Goal: Task Accomplishment & Management: Manage account settings

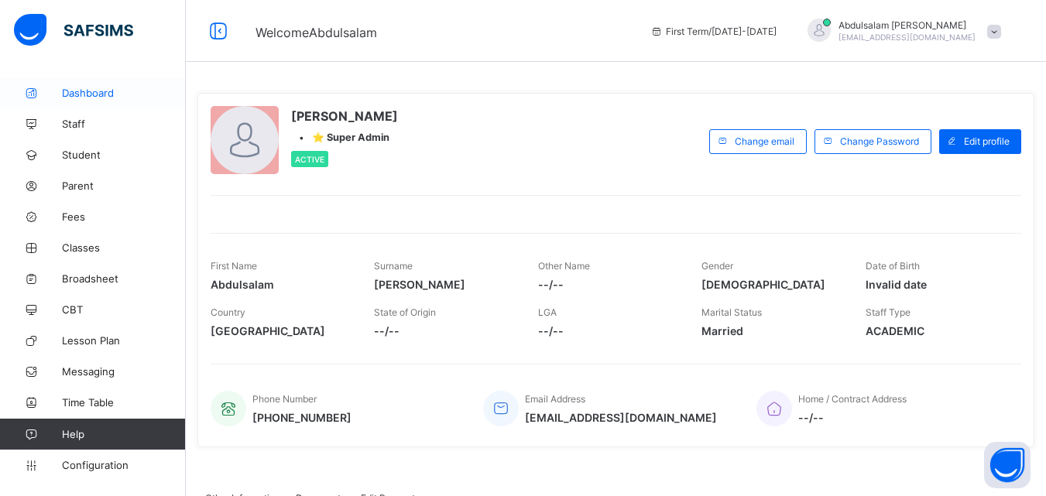
click at [101, 98] on span "Dashboard" at bounding box center [124, 93] width 124 height 12
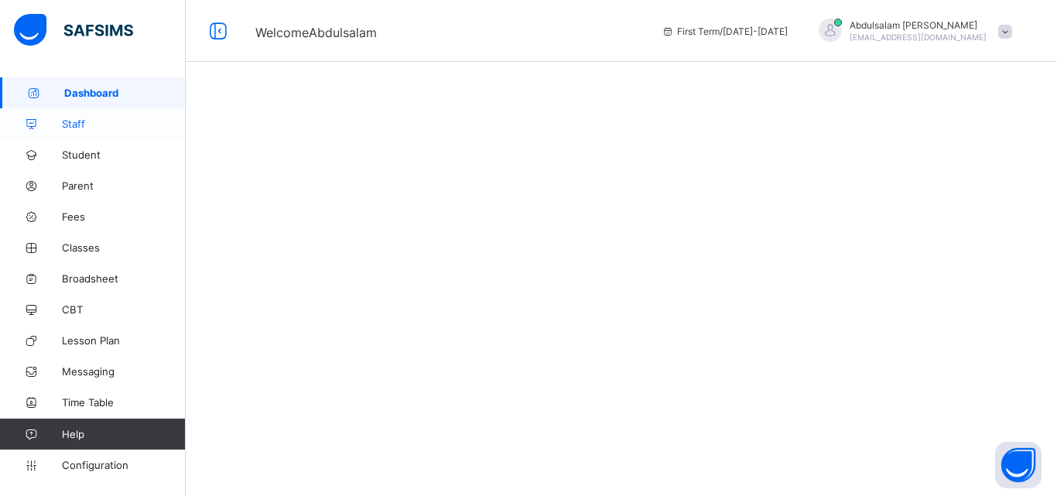
click at [87, 126] on span "Staff" at bounding box center [124, 124] width 124 height 12
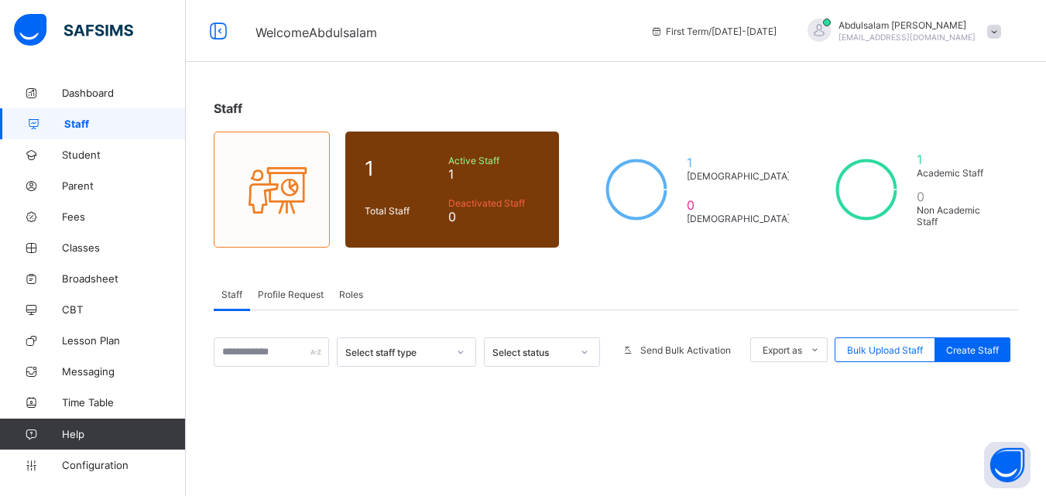
click at [293, 296] on span "Profile Request" at bounding box center [291, 295] width 66 height 12
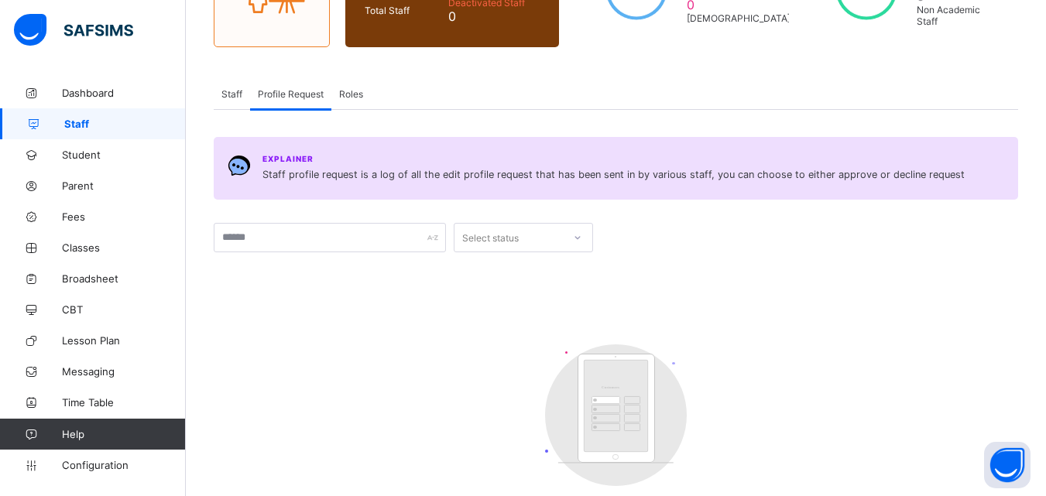
scroll to position [202, 0]
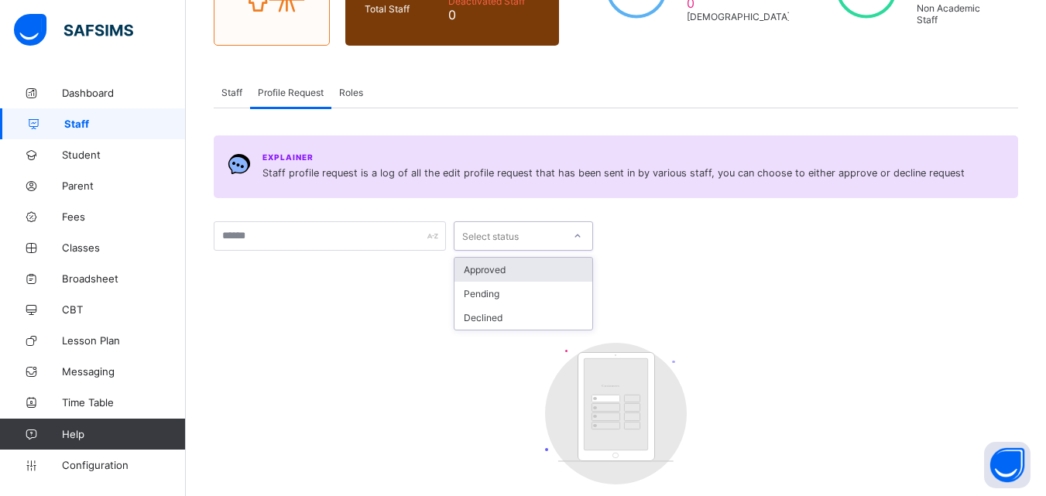
click at [571, 235] on div at bounding box center [577, 236] width 26 height 25
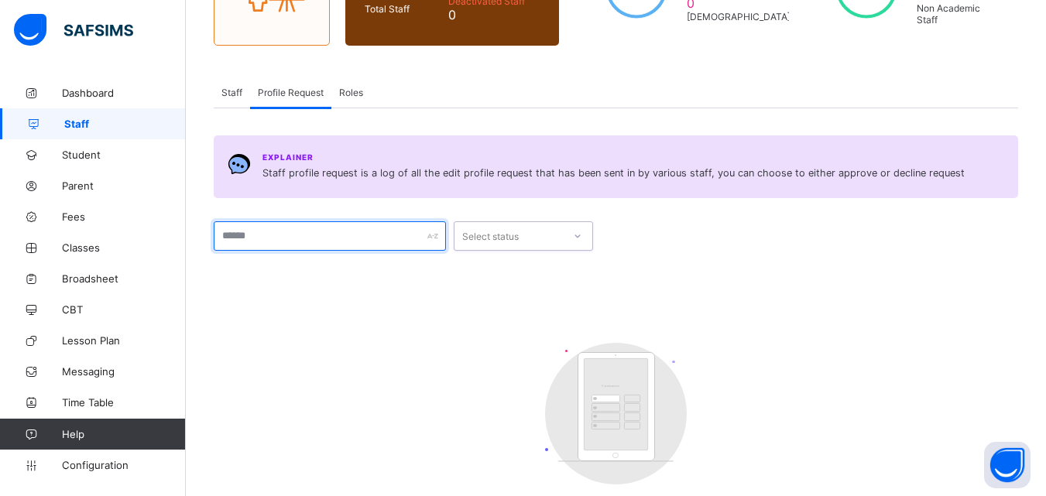
click at [292, 248] on input "text" at bounding box center [330, 235] width 232 height 29
click at [235, 91] on span "Staff" at bounding box center [231, 93] width 21 height 12
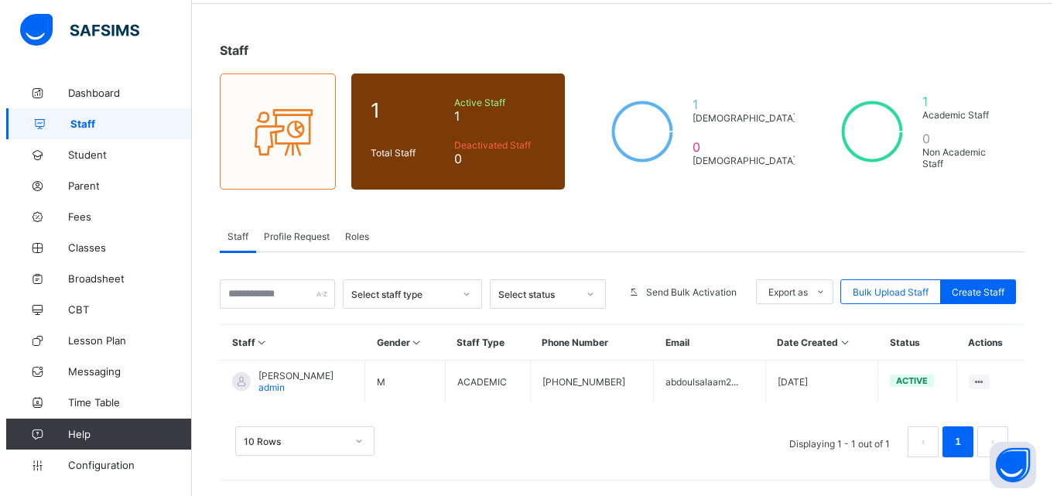
scroll to position [58, 0]
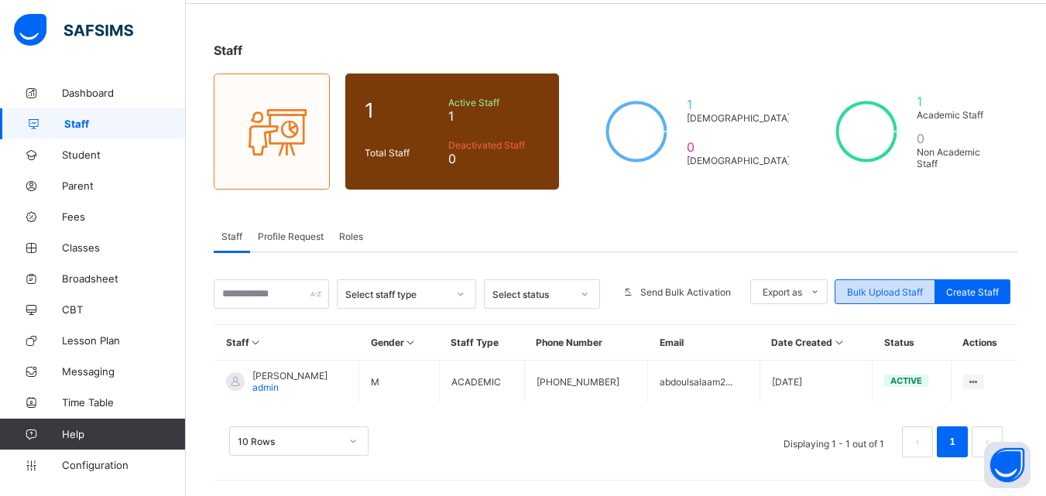
click at [903, 291] on span "Bulk Upload Staff" at bounding box center [885, 292] width 76 height 12
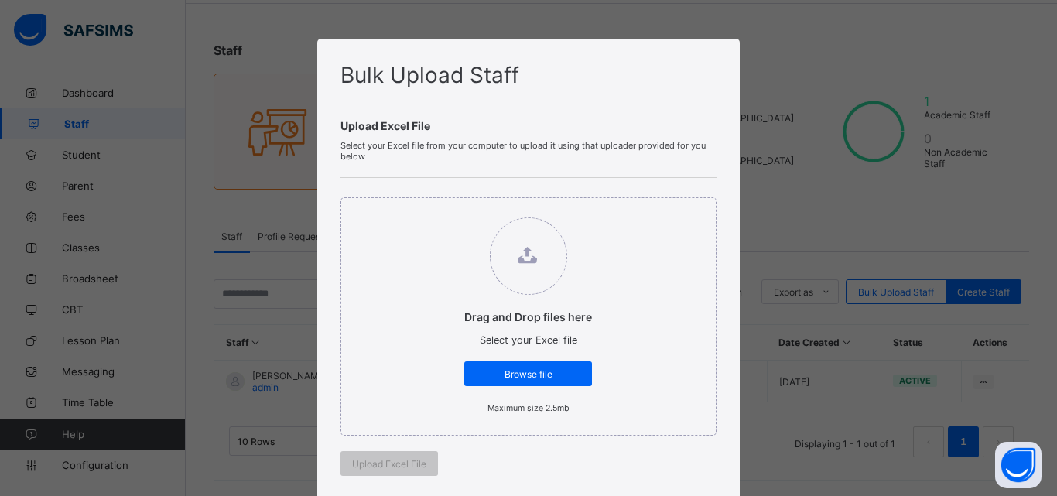
click at [785, 111] on div "Bulk Upload Staff Upload Excel File Select your Excel file from your computer t…" at bounding box center [528, 248] width 1057 height 496
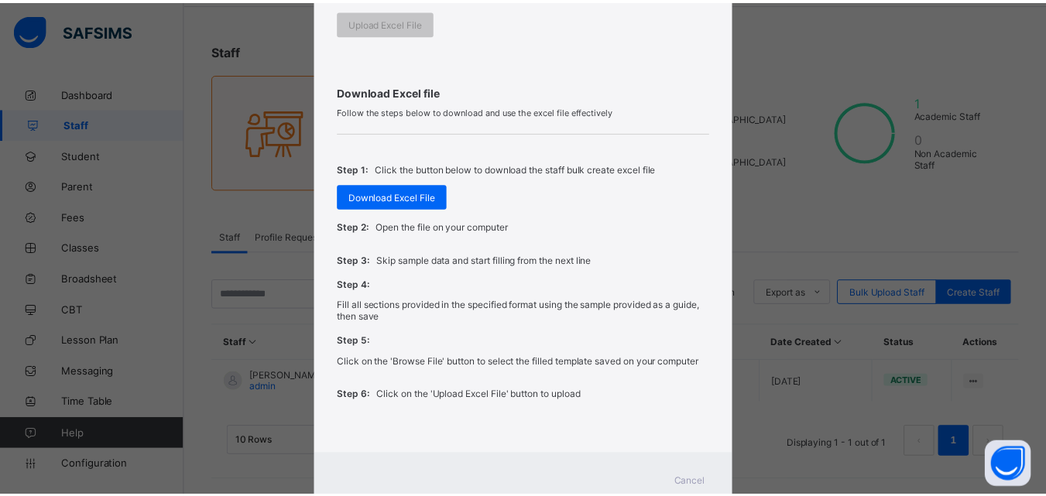
scroll to position [443, 0]
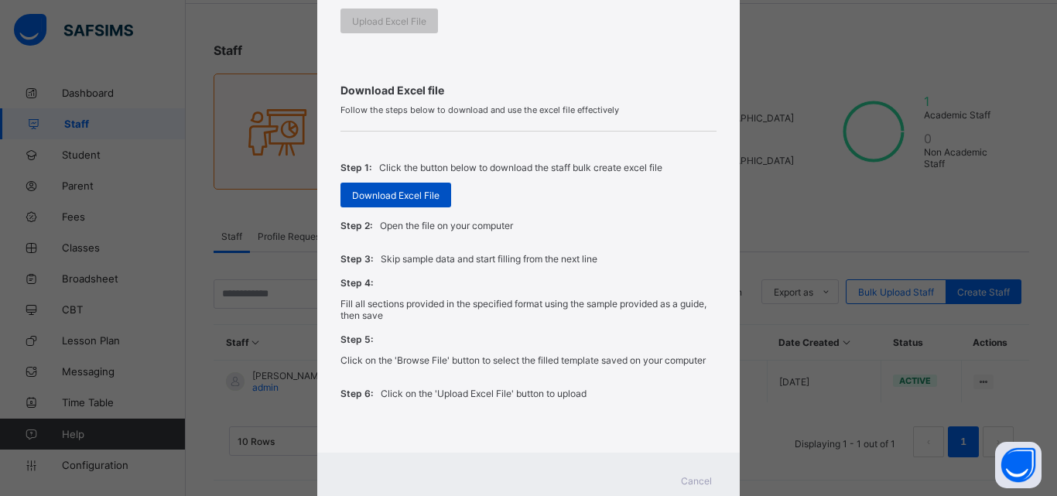
click at [400, 196] on span "Download Excel File" at bounding box center [395, 196] width 87 height 12
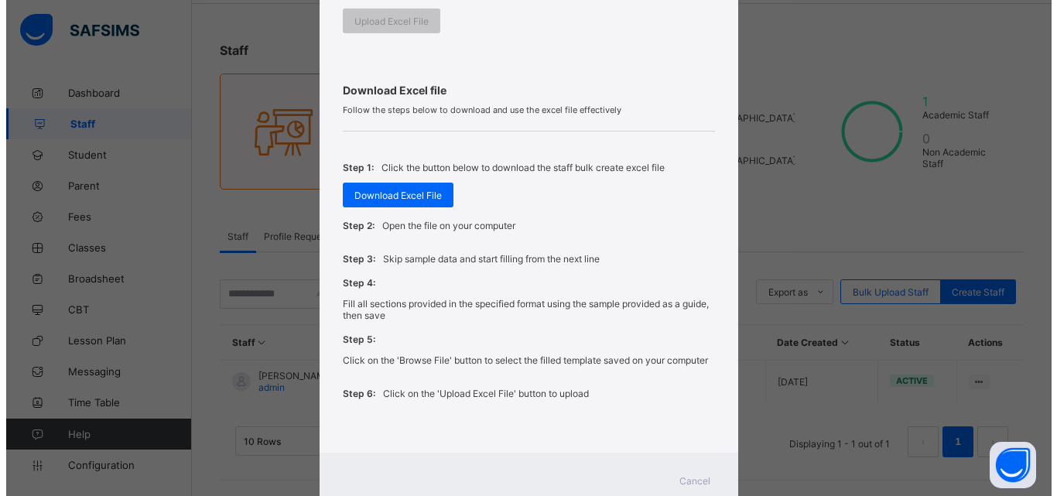
scroll to position [494, 0]
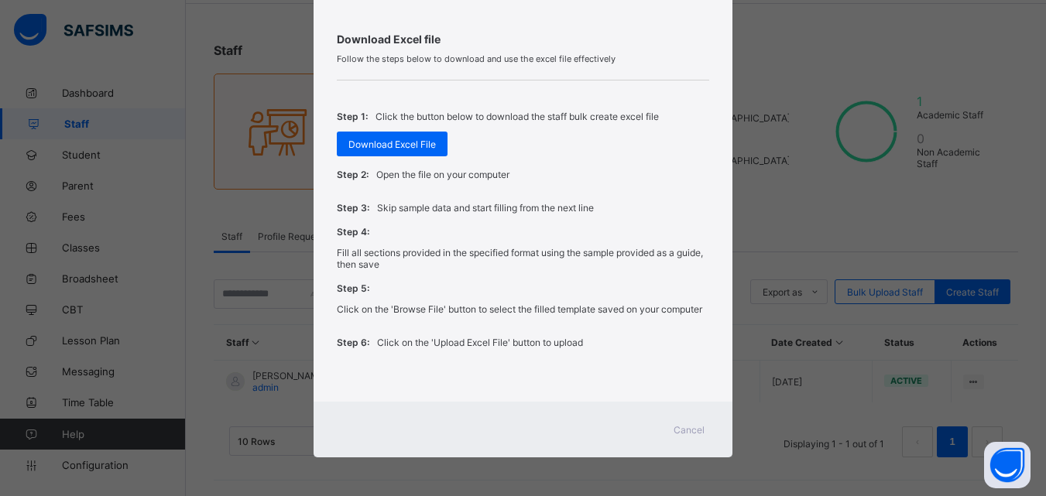
click at [691, 430] on span "Cancel" at bounding box center [688, 430] width 31 height 12
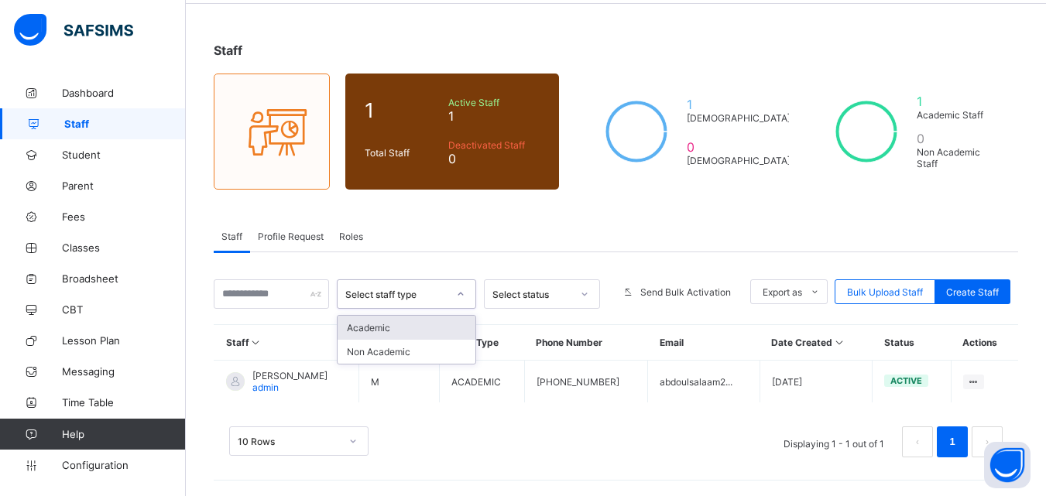
click at [434, 296] on div "Select staff type" at bounding box center [396, 295] width 102 height 12
click at [465, 290] on icon at bounding box center [460, 293] width 9 height 15
click at [598, 295] on div at bounding box center [584, 294] width 26 height 25
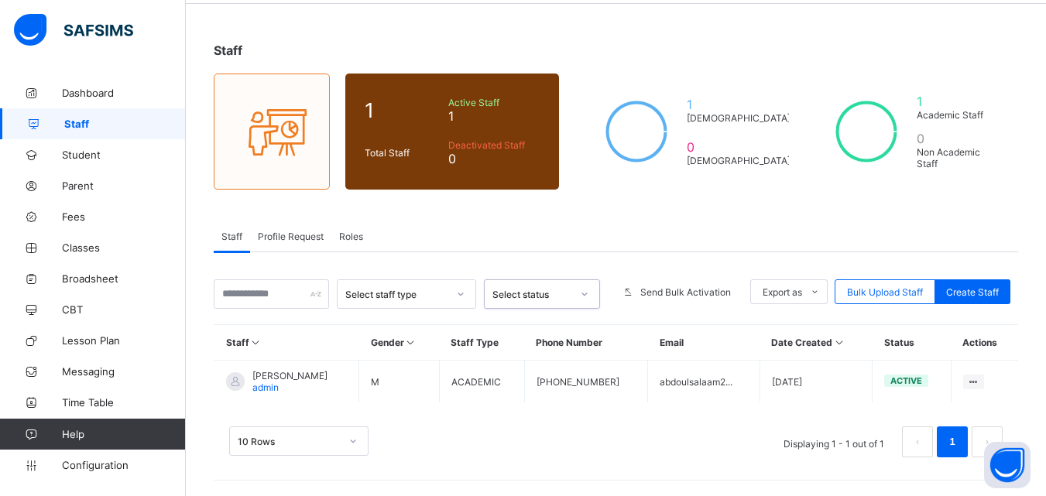
drag, startPoint x: 600, startPoint y: 295, endPoint x: 763, endPoint y: 332, distance: 167.5
click at [763, 332] on div "Select staff type 0 results available. Select is focused ,type to refine list, …" at bounding box center [616, 376] width 804 height 194
click at [974, 292] on span "Create Staff" at bounding box center [972, 292] width 53 height 12
click at [999, 291] on span "Create Staff" at bounding box center [972, 292] width 53 height 12
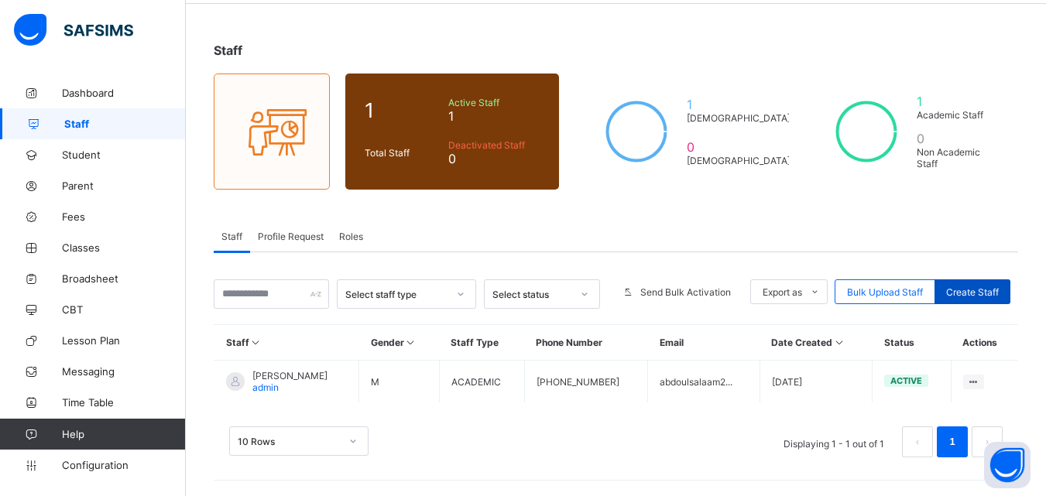
select select "**"
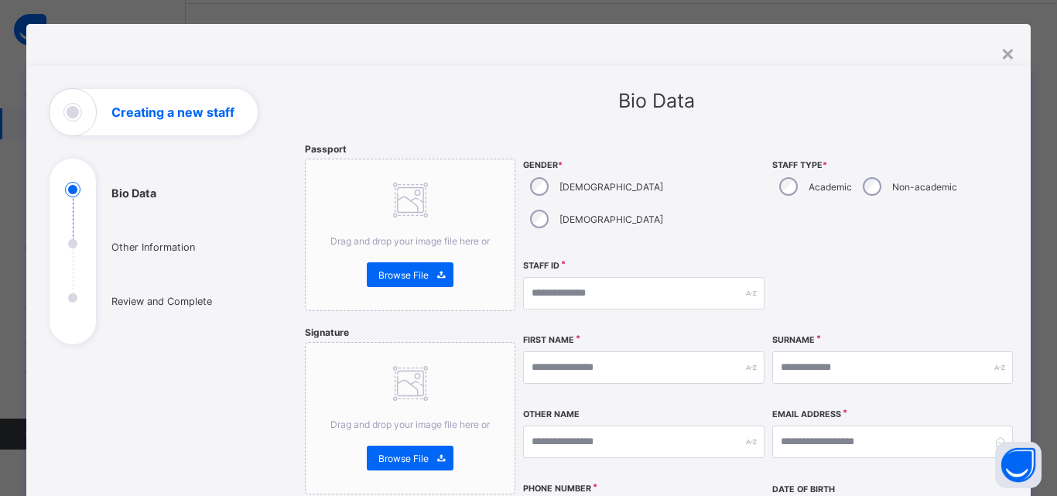
scroll to position [14, 0]
click at [74, 240] on ul "Bio Data Other Information Review and Complete" at bounding box center [166, 264] width 232 height 163
click at [70, 247] on ul "Bio Data Other Information Review and Complete" at bounding box center [166, 264] width 232 height 163
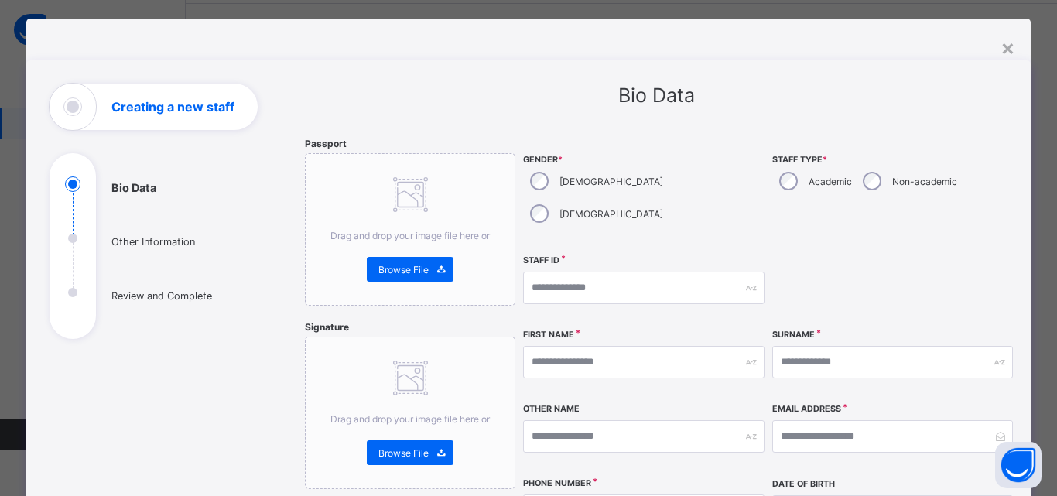
scroll to position [3, 0]
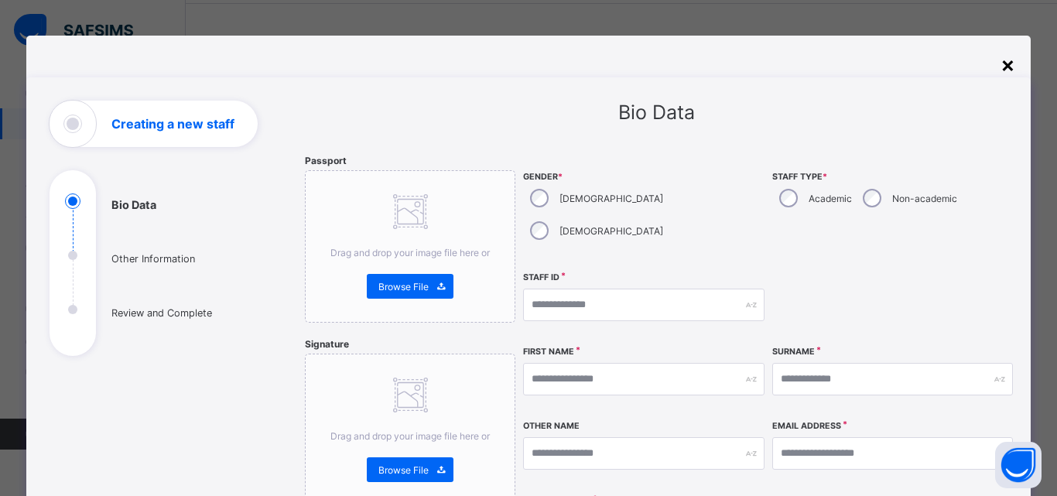
click at [1006, 74] on div "×" at bounding box center [1008, 64] width 15 height 26
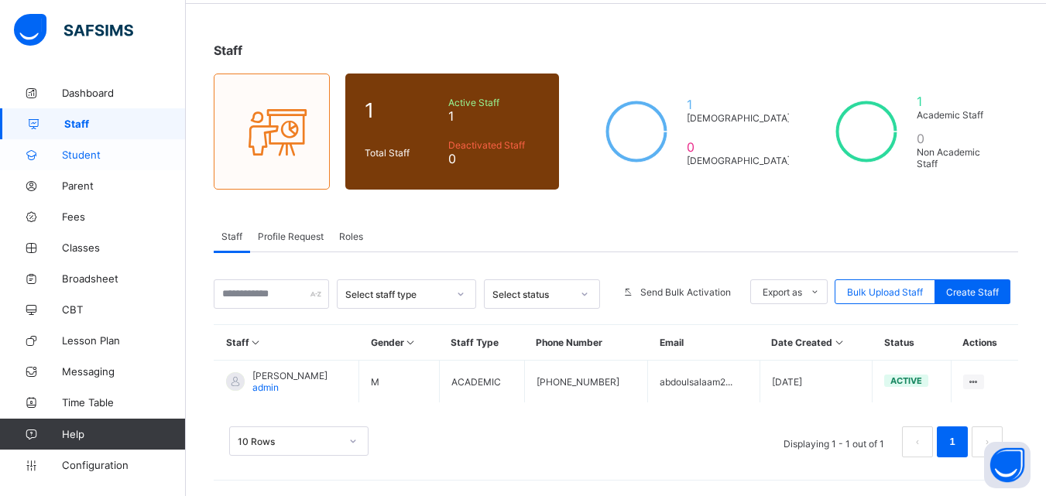
click at [84, 155] on span "Student" at bounding box center [124, 155] width 124 height 12
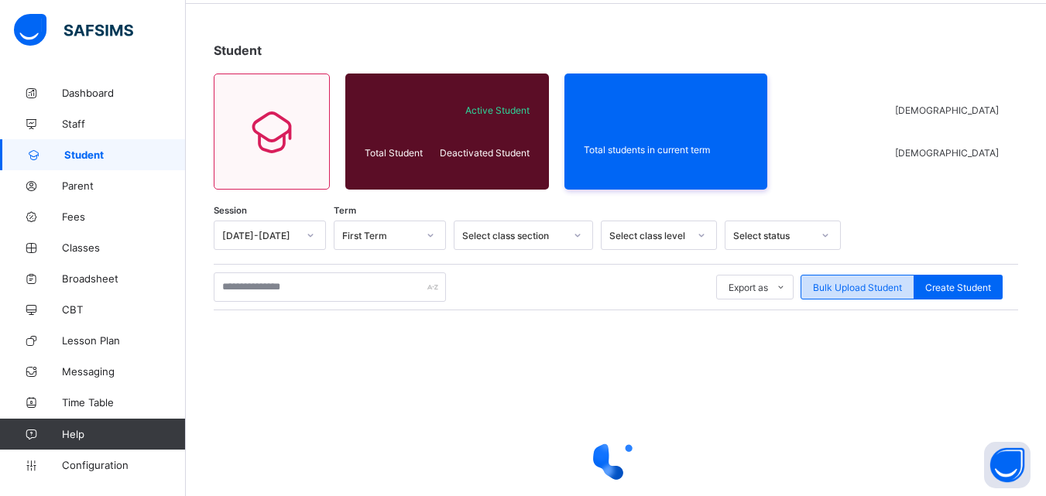
click at [871, 292] on span "Bulk Upload Student" at bounding box center [857, 288] width 89 height 12
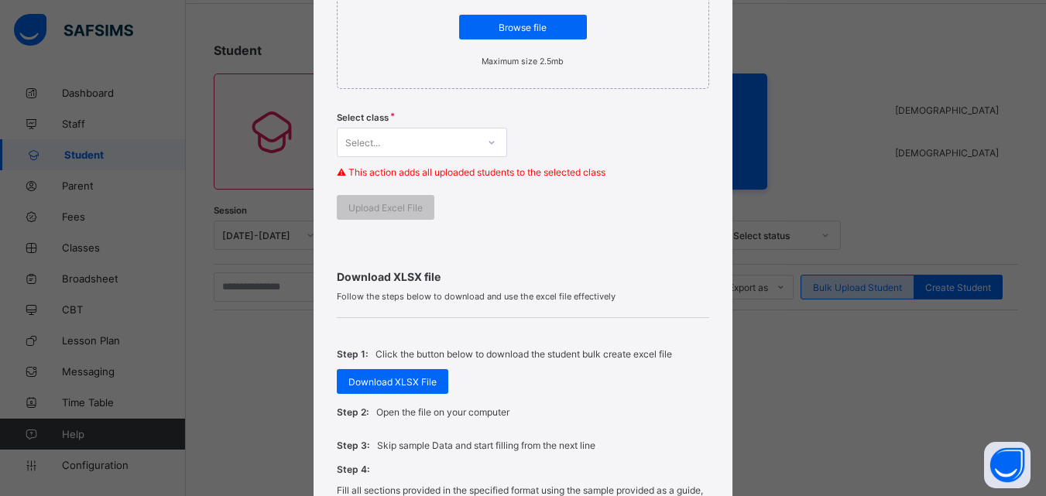
scroll to position [371, 0]
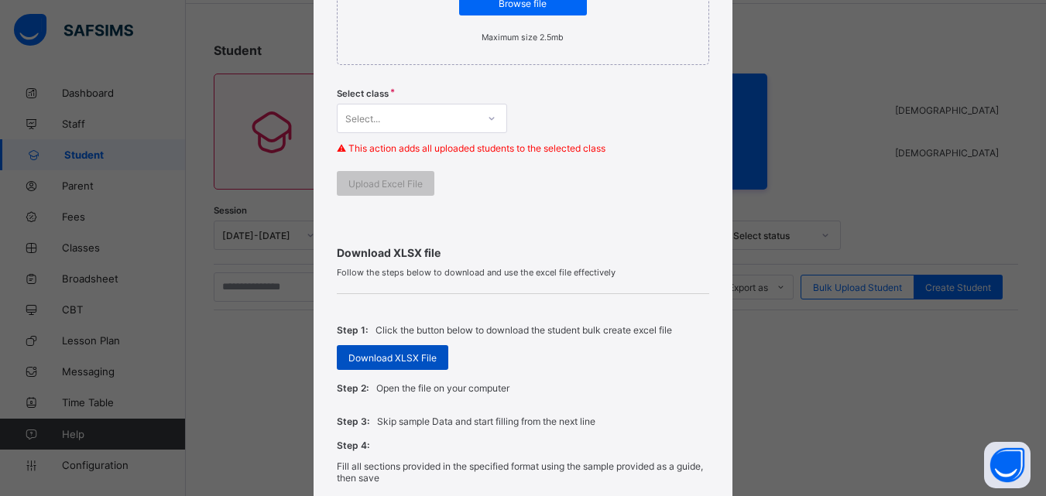
click at [360, 364] on div "Download XLSX File" at bounding box center [392, 357] width 111 height 25
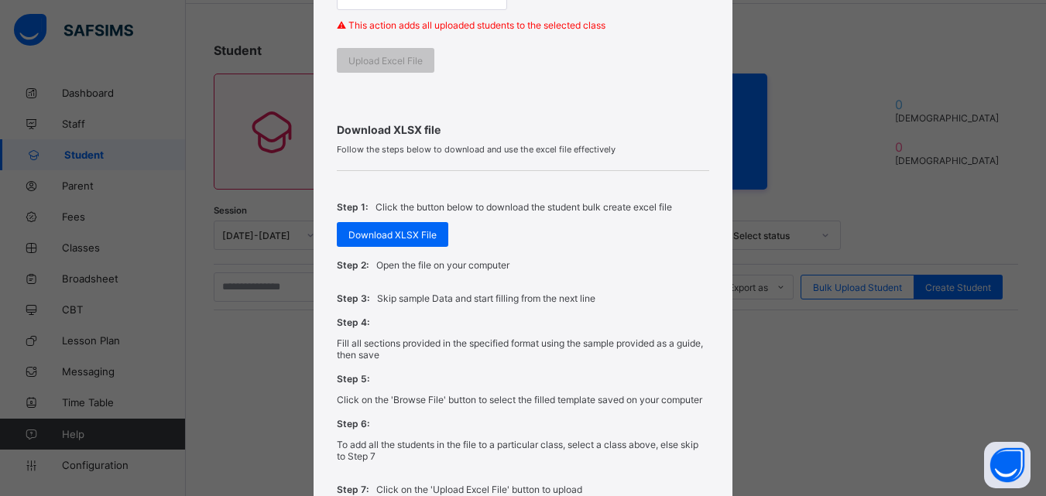
scroll to position [641, 0]
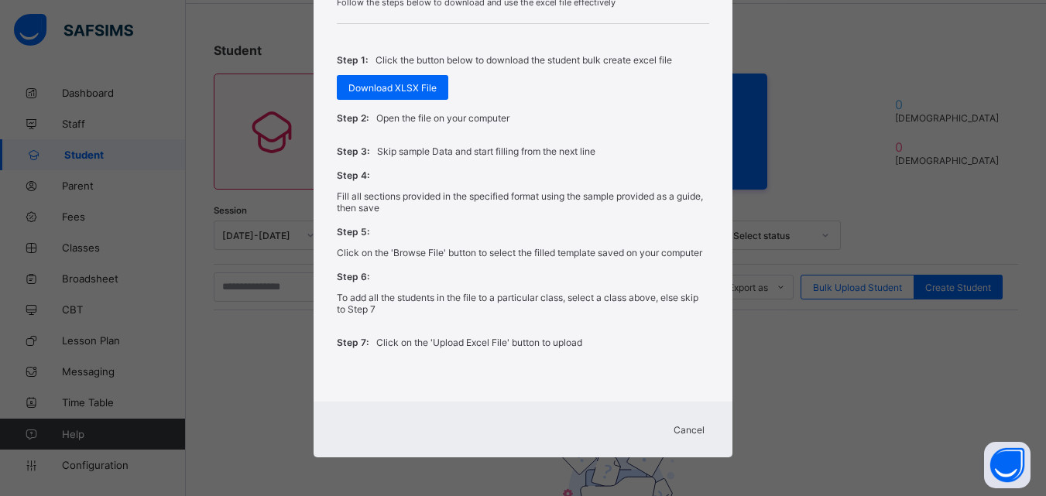
click at [694, 430] on span "Cancel" at bounding box center [688, 430] width 31 height 12
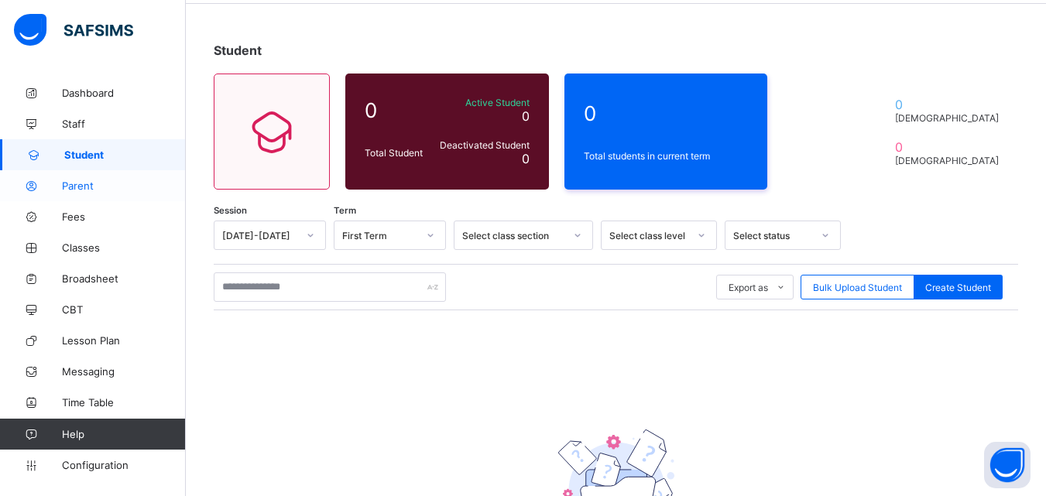
click at [57, 194] on link "Parent" at bounding box center [93, 185] width 186 height 31
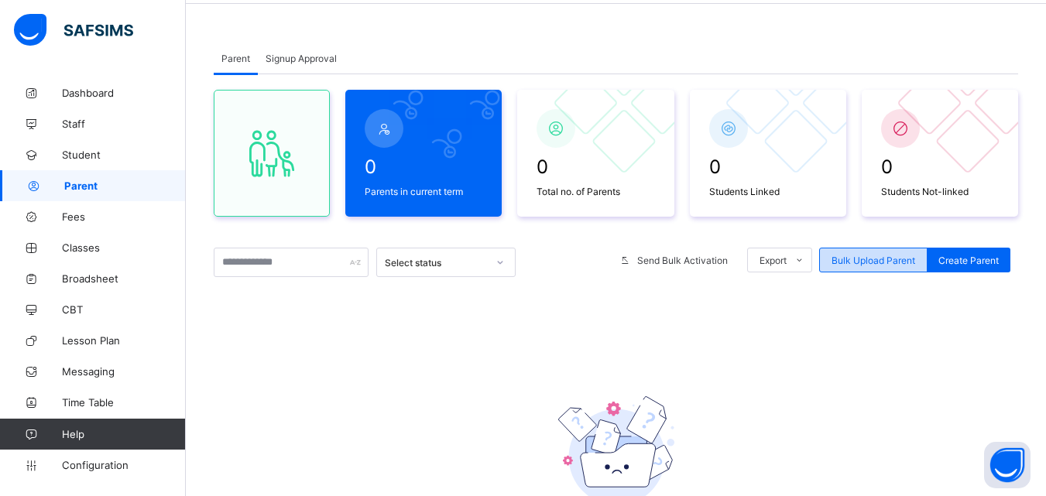
click at [886, 263] on span "Bulk Upload Parent" at bounding box center [873, 261] width 84 height 12
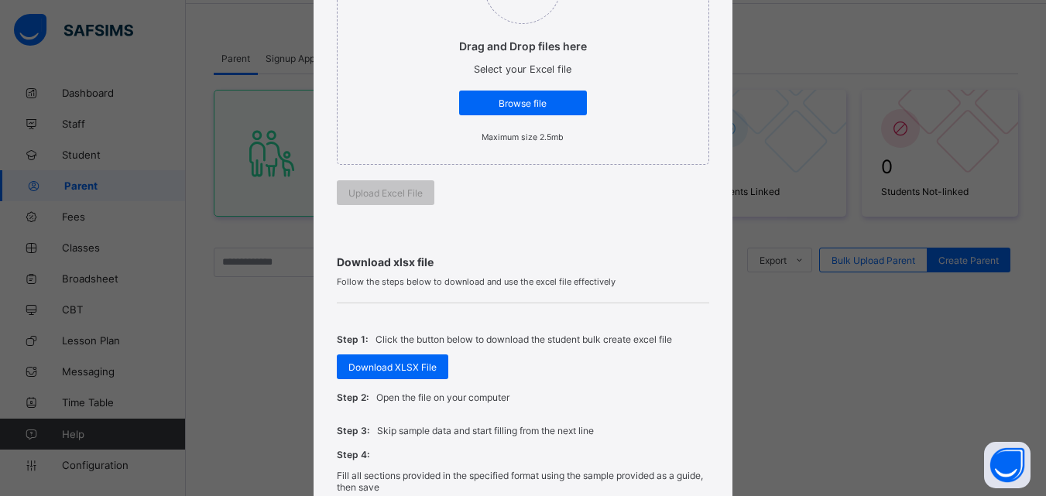
scroll to position [289, 0]
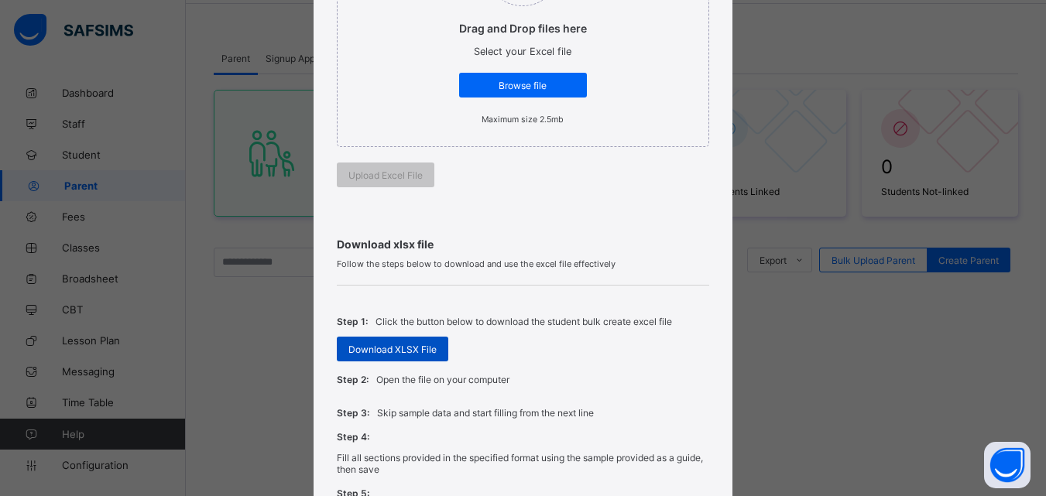
click at [376, 351] on span "Download XLSX File" at bounding box center [392, 350] width 88 height 12
click at [376, 348] on span "Download XLSX File" at bounding box center [392, 350] width 88 height 12
click at [407, 346] on span "Download XLSX File" at bounding box center [392, 350] width 88 height 12
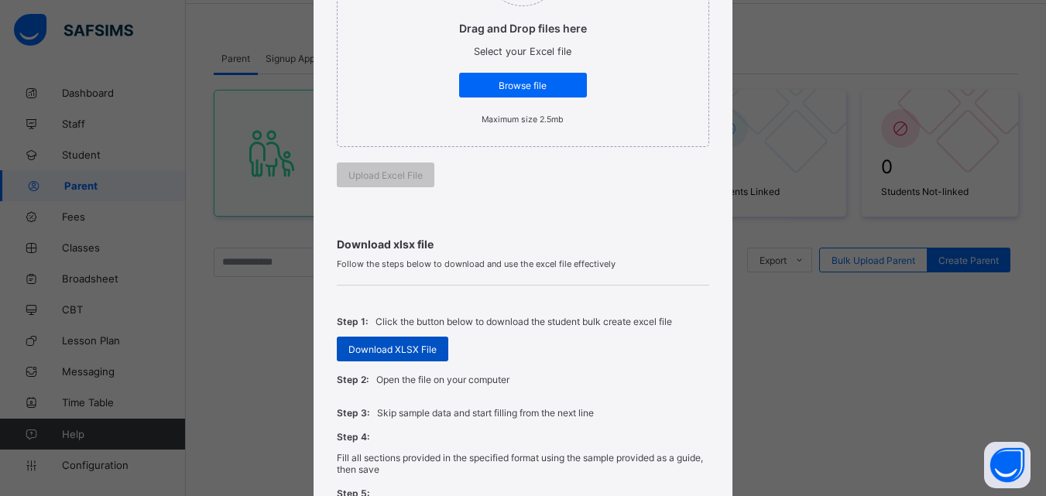
click at [407, 346] on span "Download XLSX File" at bounding box center [392, 350] width 88 height 12
click at [406, 348] on span "Download XLSX File" at bounding box center [392, 350] width 88 height 12
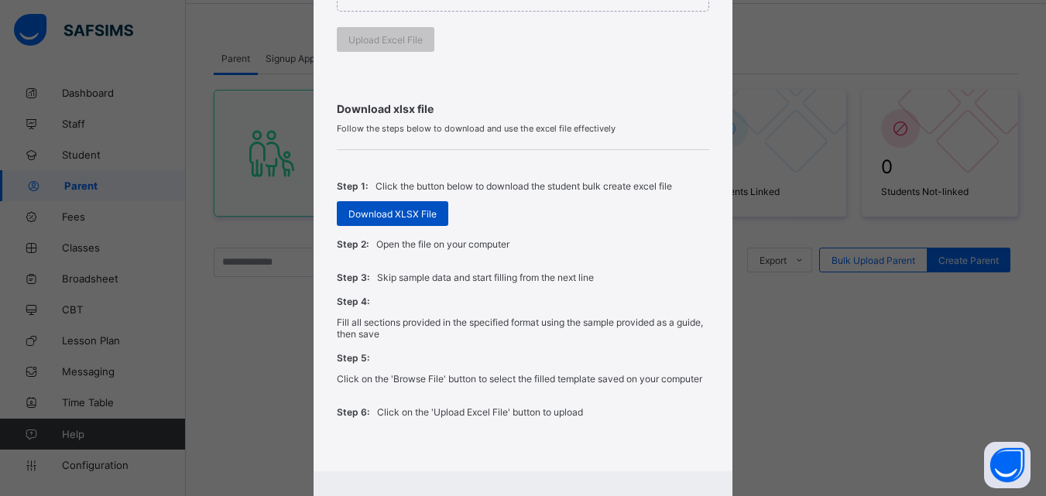
scroll to position [439, 0]
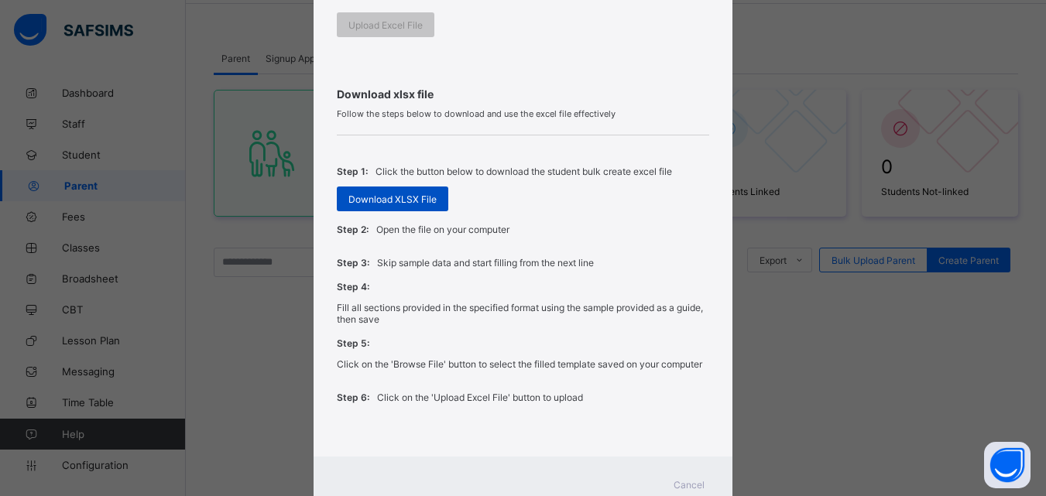
click at [369, 201] on span "Download XLSX File" at bounding box center [392, 200] width 88 height 12
click at [365, 201] on span "Download XLSX File" at bounding box center [392, 200] width 88 height 12
click at [364, 201] on span "Download XLSX File" at bounding box center [392, 200] width 88 height 12
click at [362, 199] on span "Download XLSX File" at bounding box center [392, 200] width 88 height 12
click at [360, 194] on span "Download XLSX File" at bounding box center [392, 200] width 88 height 12
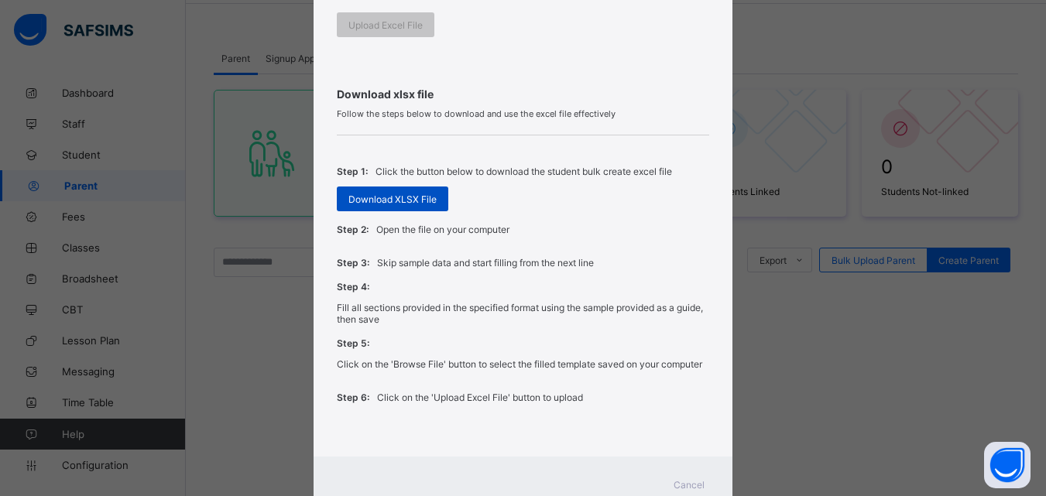
click at [358, 196] on span "Download XLSX File" at bounding box center [392, 200] width 88 height 12
click at [396, 198] on span "Download XLSX File" at bounding box center [392, 200] width 88 height 12
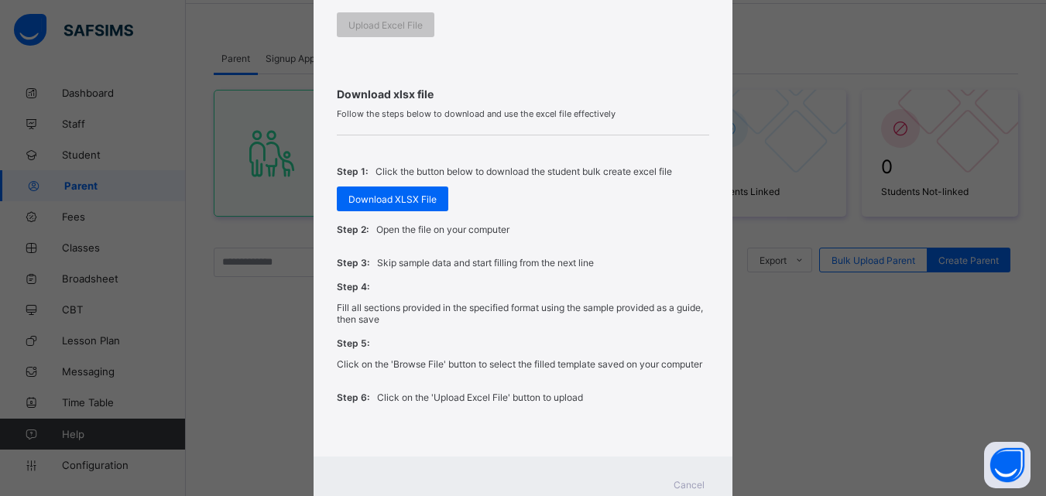
click at [406, 214] on div "Step 2: Open the file on your computer" at bounding box center [523, 229] width 372 height 33
click at [406, 199] on span "Download XLSX File" at bounding box center [392, 200] width 88 height 12
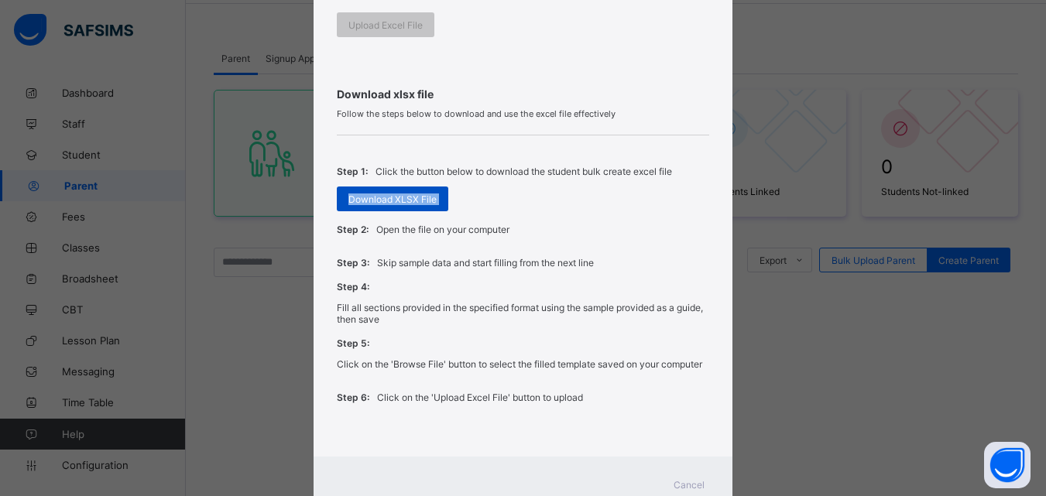
click at [406, 199] on span "Download XLSX File" at bounding box center [392, 200] width 88 height 12
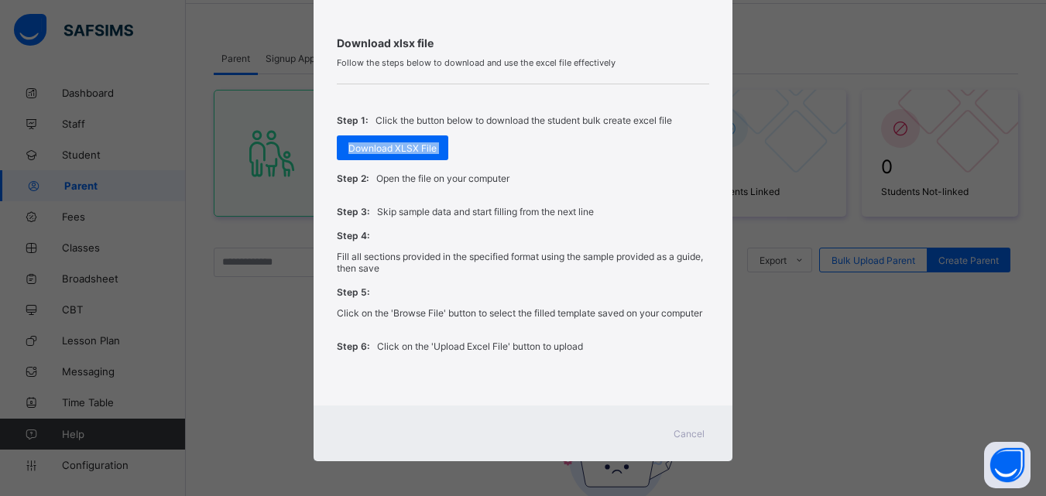
scroll to position [494, 0]
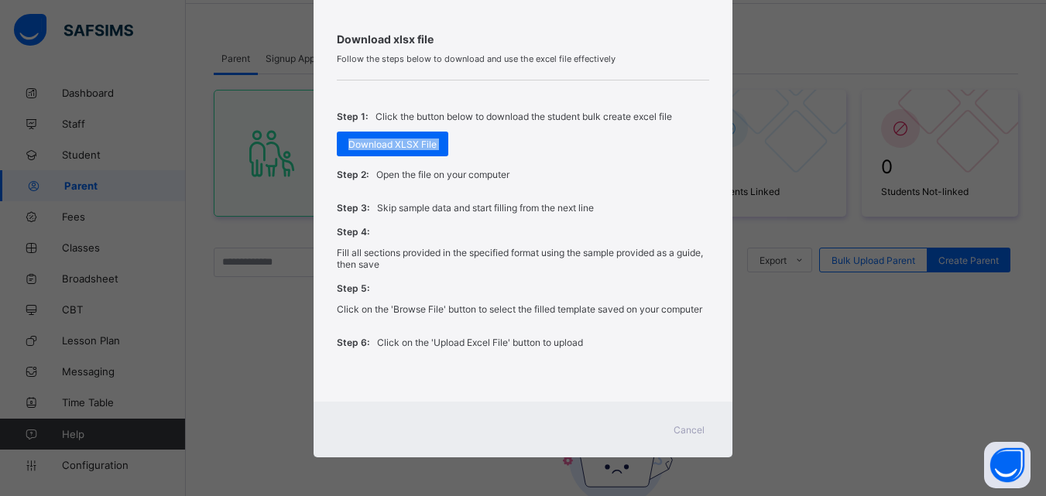
click at [687, 431] on span "Cancel" at bounding box center [688, 430] width 31 height 12
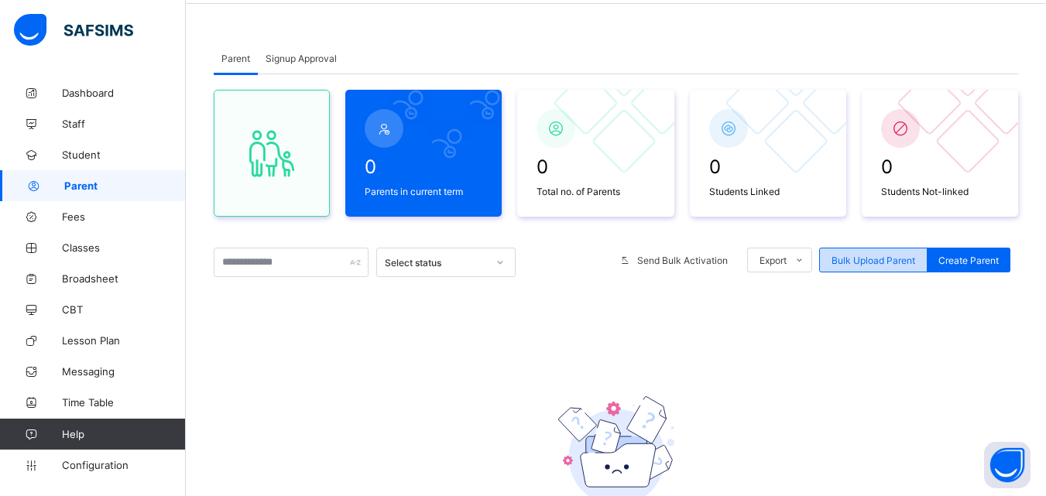
click at [879, 264] on span "Bulk Upload Parent" at bounding box center [873, 261] width 84 height 12
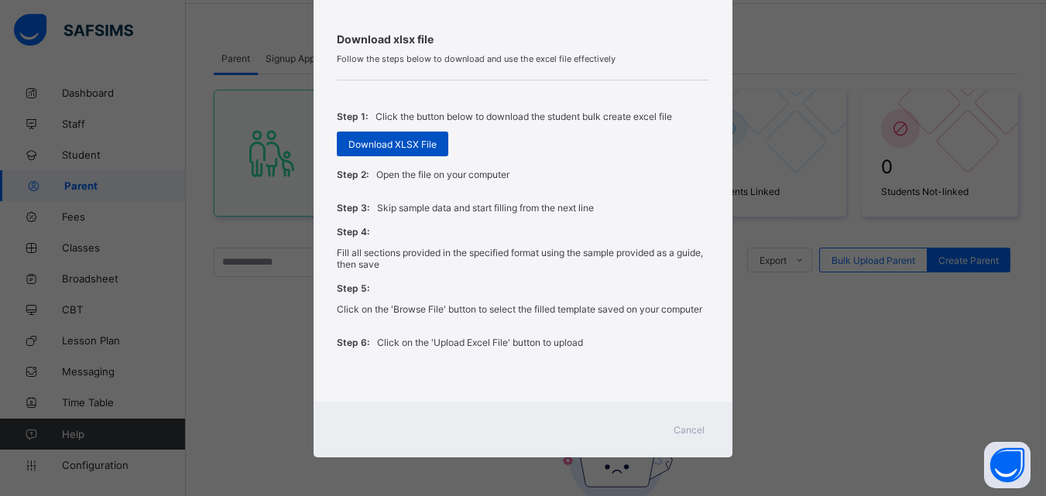
click at [395, 147] on span "Download XLSX File" at bounding box center [392, 145] width 88 height 12
click at [684, 425] on span "Cancel" at bounding box center [688, 430] width 31 height 12
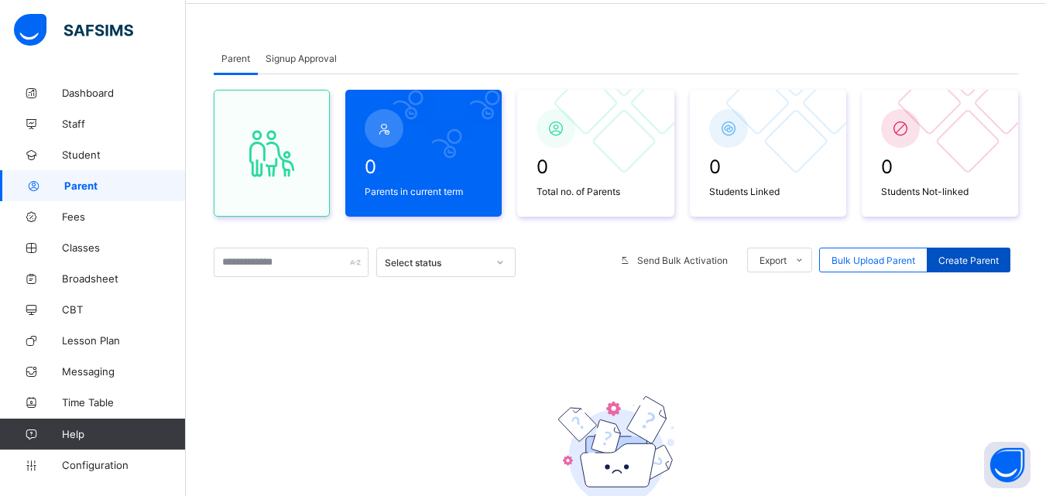
click at [993, 259] on span "Create Parent" at bounding box center [968, 261] width 60 height 12
select select "**"
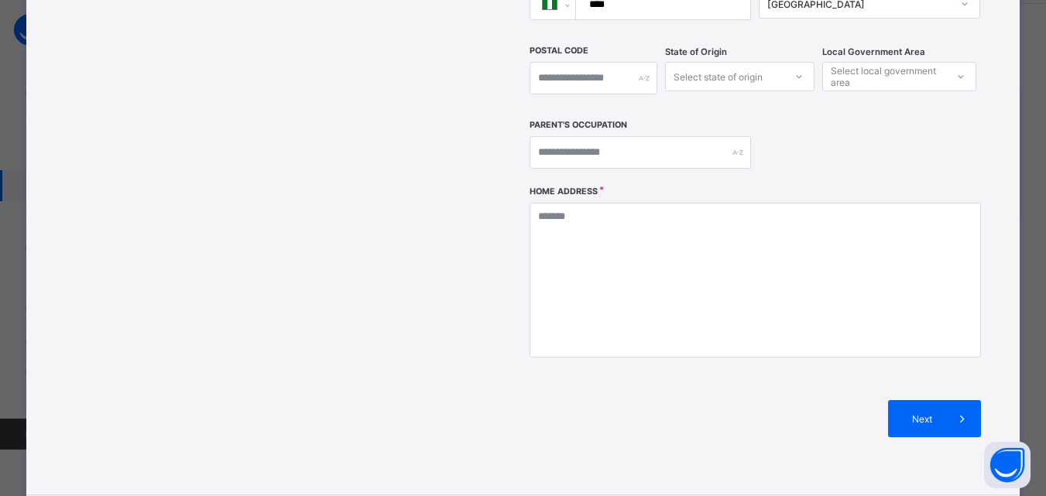
scroll to position [468, 0]
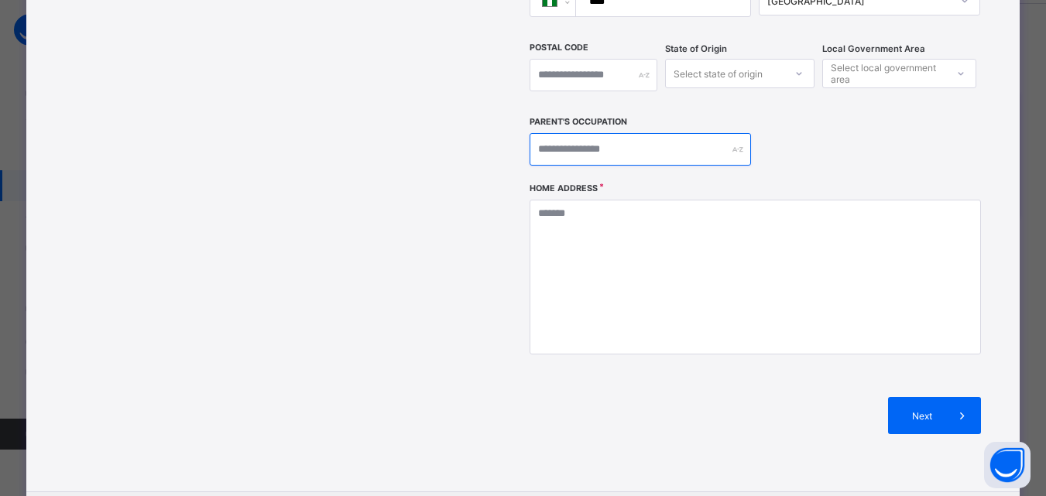
click at [567, 133] on input "text" at bounding box center [640, 149] width 221 height 33
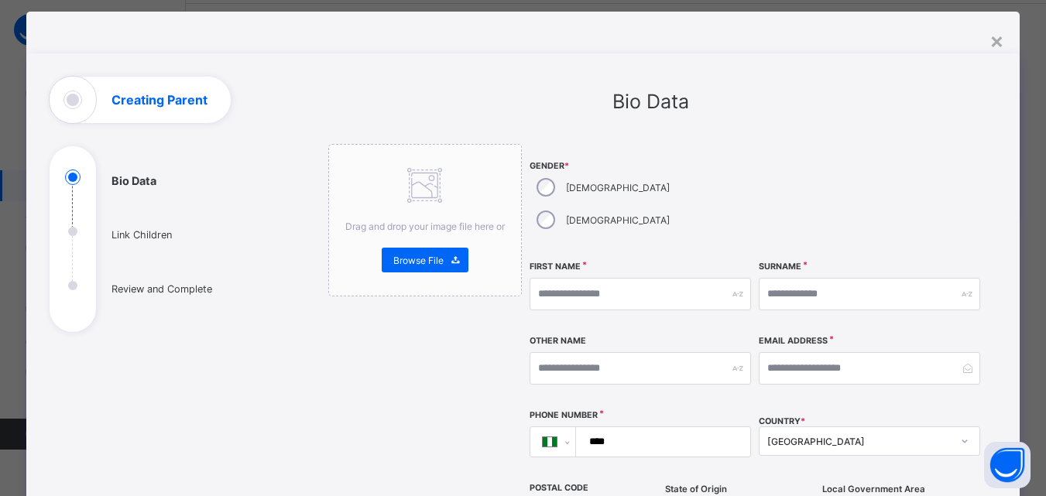
scroll to position [0, 0]
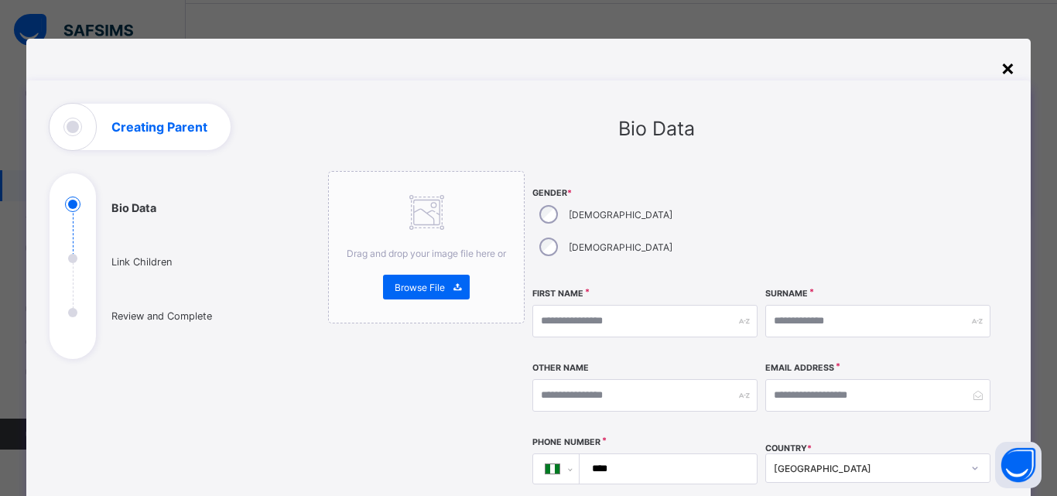
click at [1001, 65] on div "×" at bounding box center [1008, 67] width 15 height 26
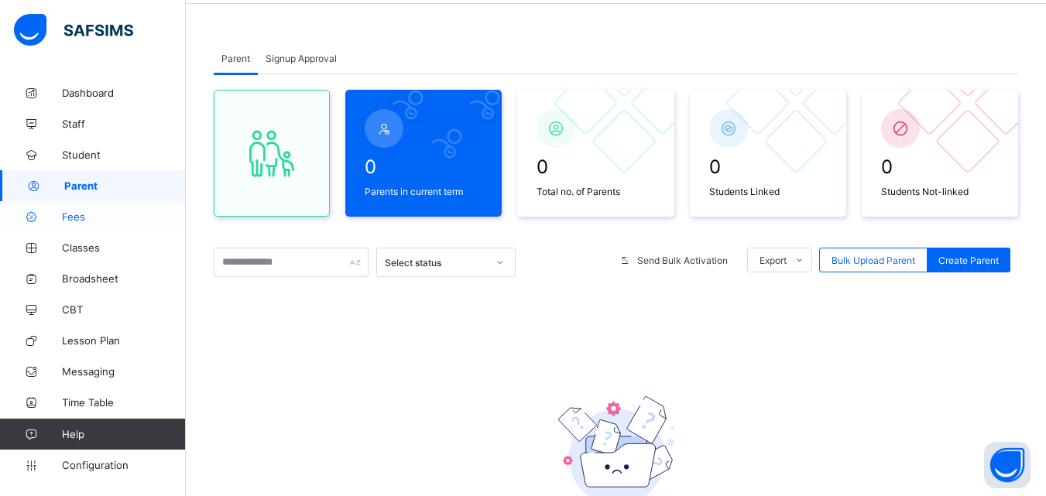
click at [91, 225] on link "Fees" at bounding box center [93, 216] width 186 height 31
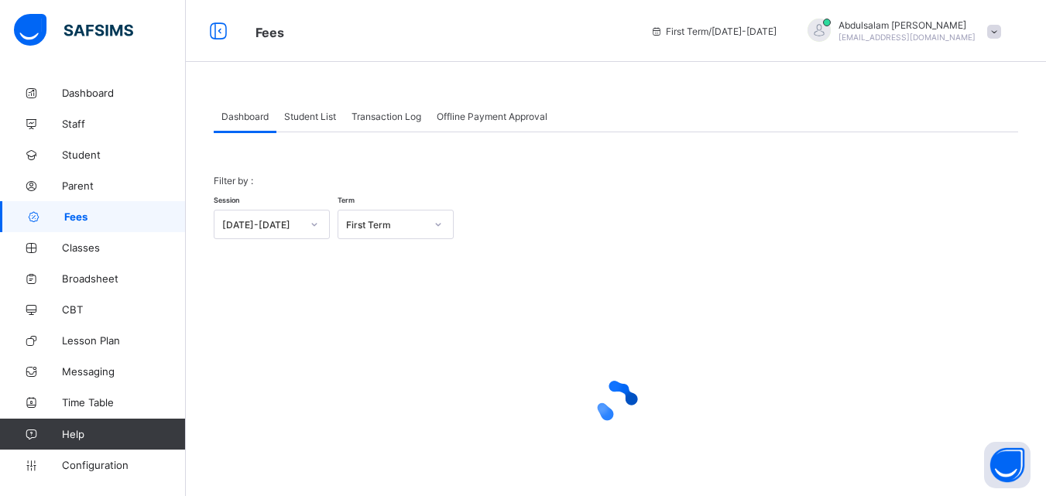
click at [304, 118] on span "Student List" at bounding box center [310, 117] width 52 height 12
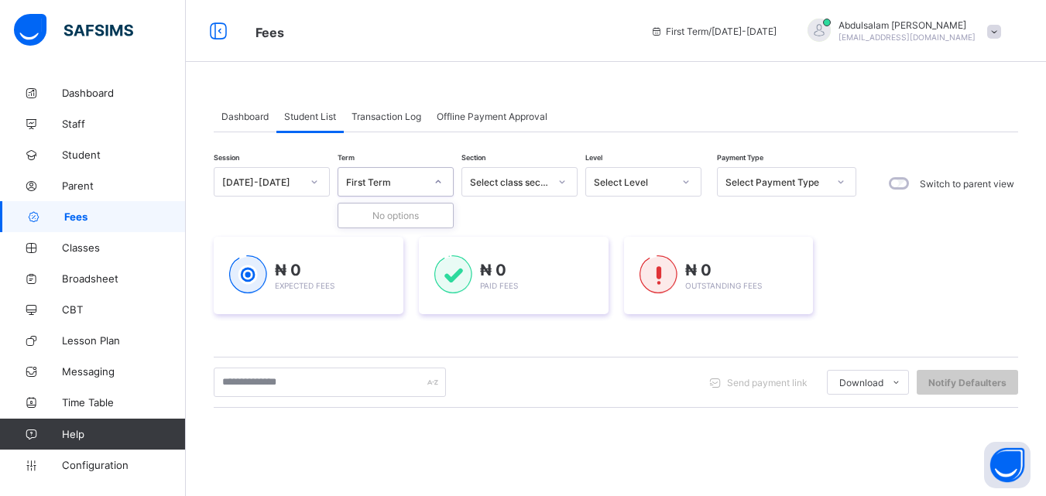
click at [425, 182] on div at bounding box center [438, 182] width 26 height 25
click at [557, 184] on icon at bounding box center [561, 181] width 9 height 15
click at [664, 177] on div "Select Level" at bounding box center [633, 183] width 79 height 12
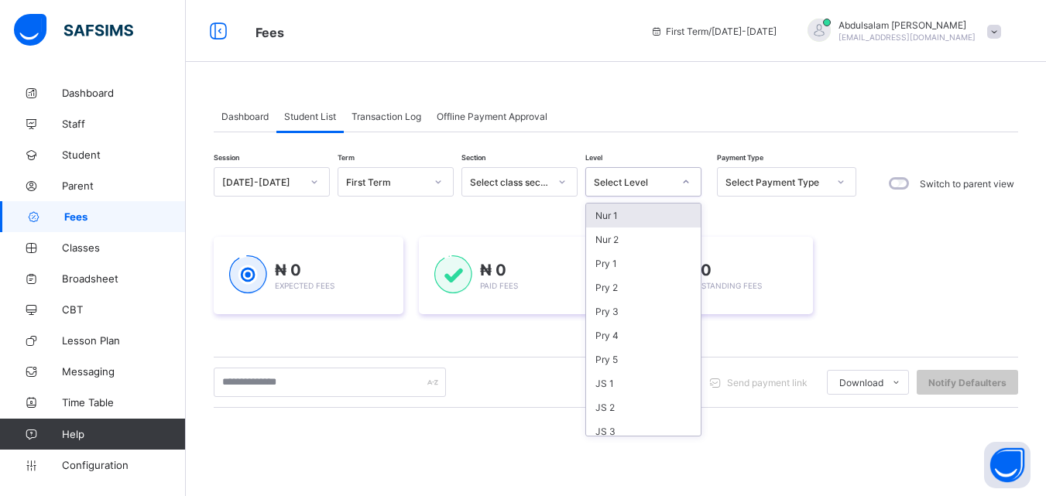
click at [525, 177] on div "Select class section" at bounding box center [509, 183] width 79 height 12
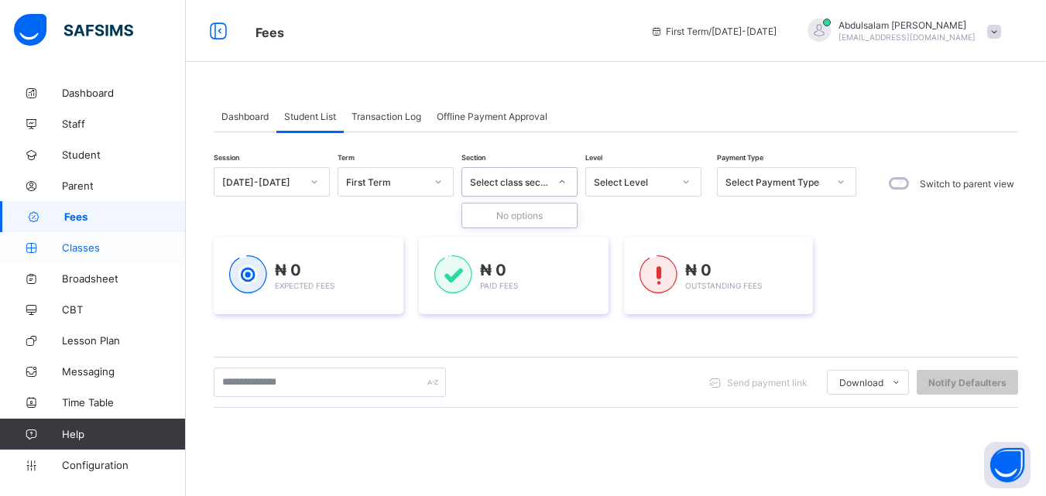
click at [106, 247] on span "Classes" at bounding box center [124, 248] width 124 height 12
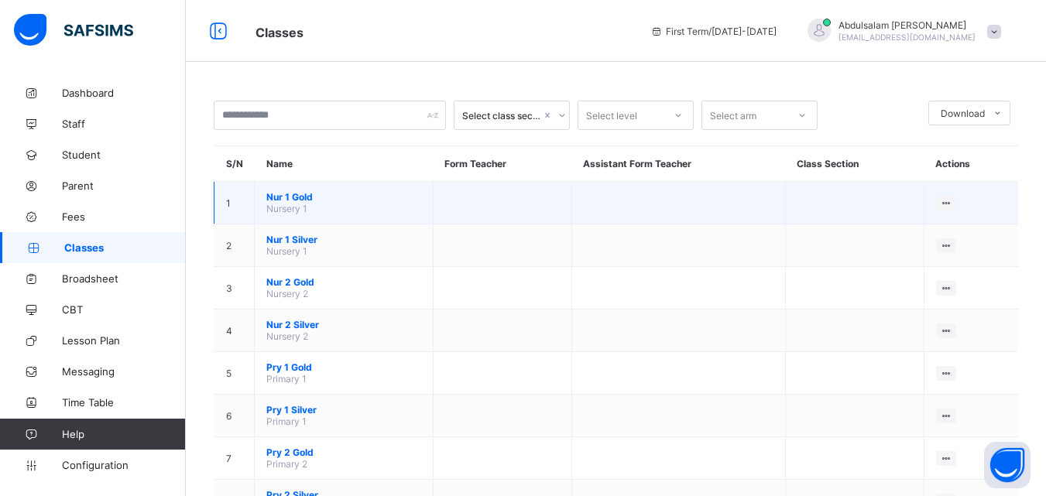
click at [327, 210] on td "Nur 1 Gold Nursery 1" at bounding box center [344, 203] width 179 height 43
click at [897, 243] on li "View Class" at bounding box center [893, 233] width 124 height 28
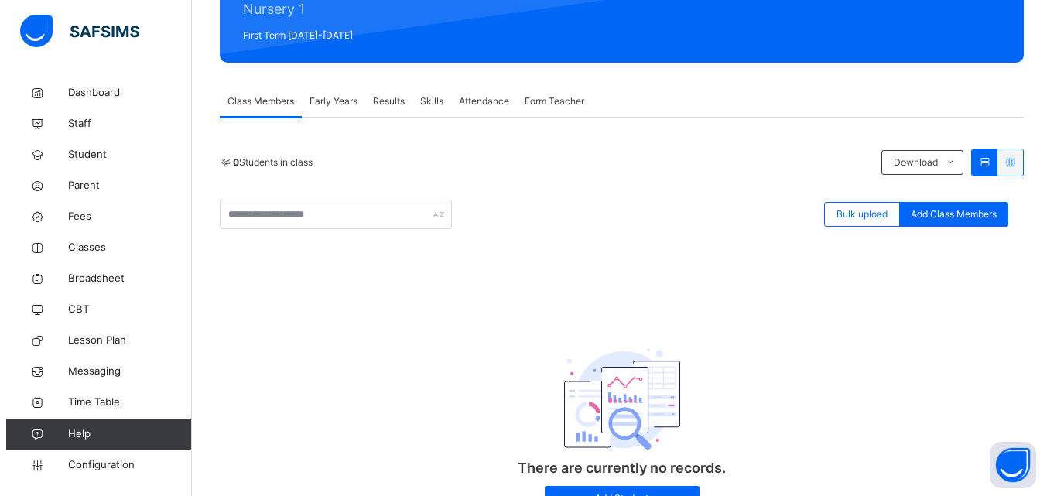
scroll to position [209, 0]
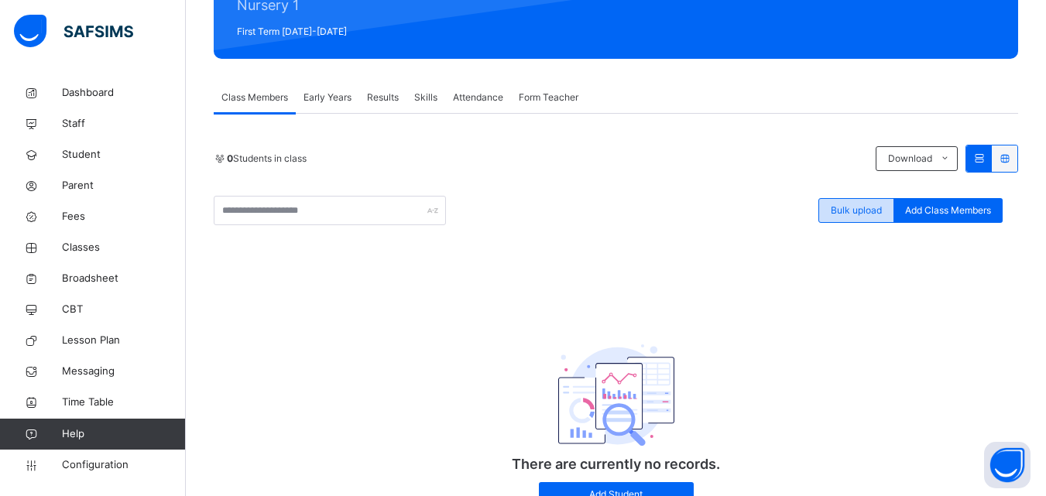
click at [870, 206] on span "Bulk upload" at bounding box center [856, 211] width 51 height 14
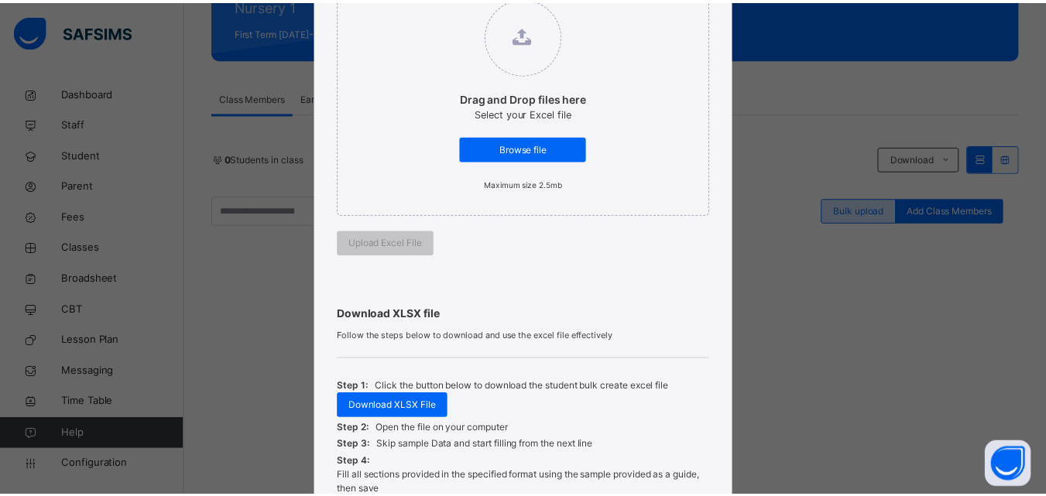
scroll to position [242, 0]
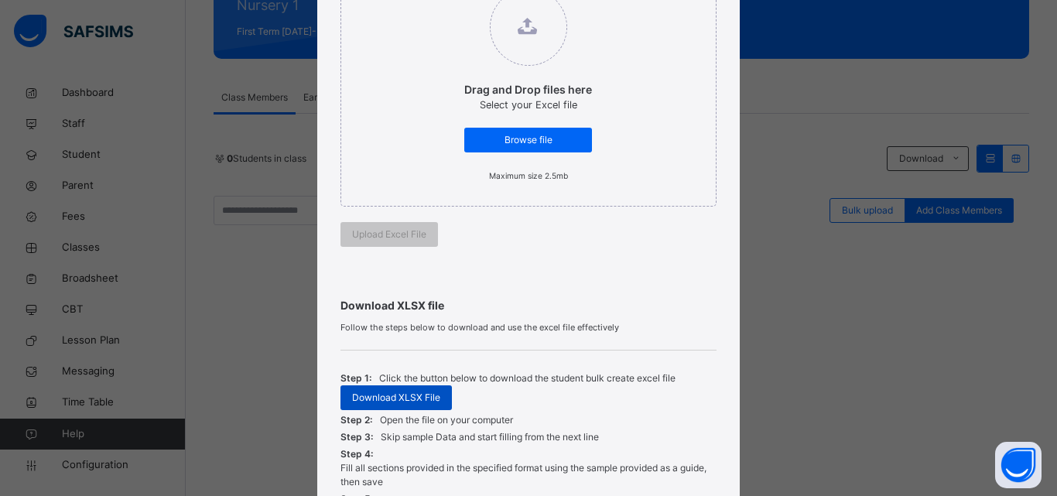
click at [402, 391] on span "Download XLSX File" at bounding box center [396, 398] width 88 height 14
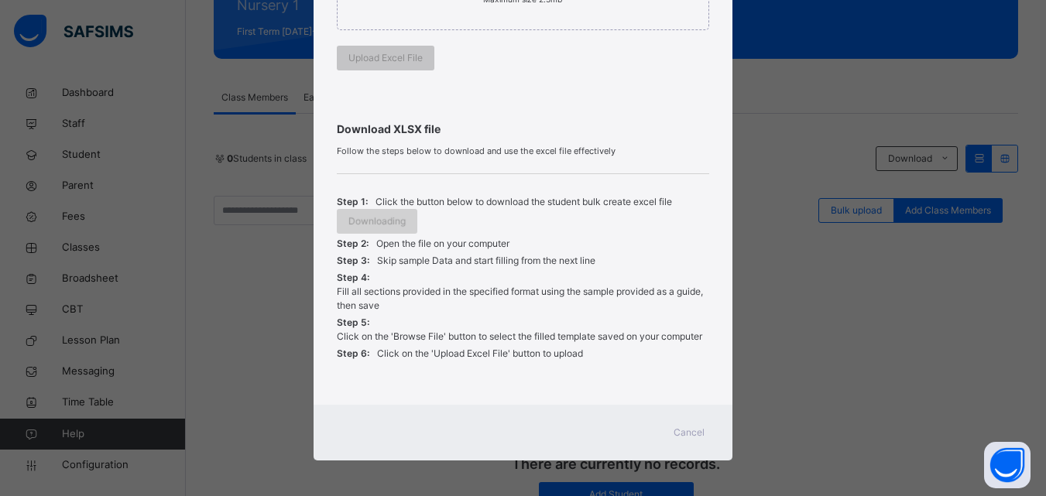
scroll to position [422, 0]
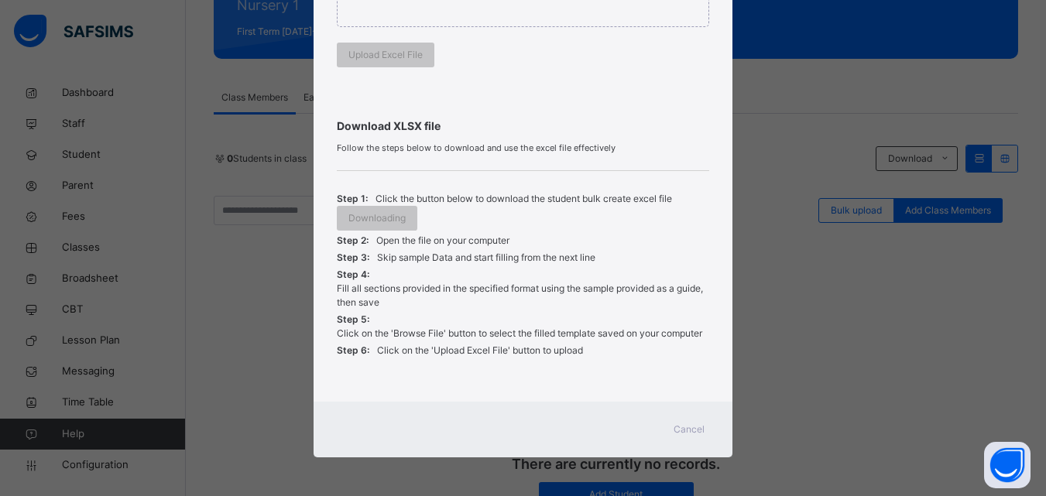
click at [678, 434] on span "Cancel" at bounding box center [688, 430] width 31 height 14
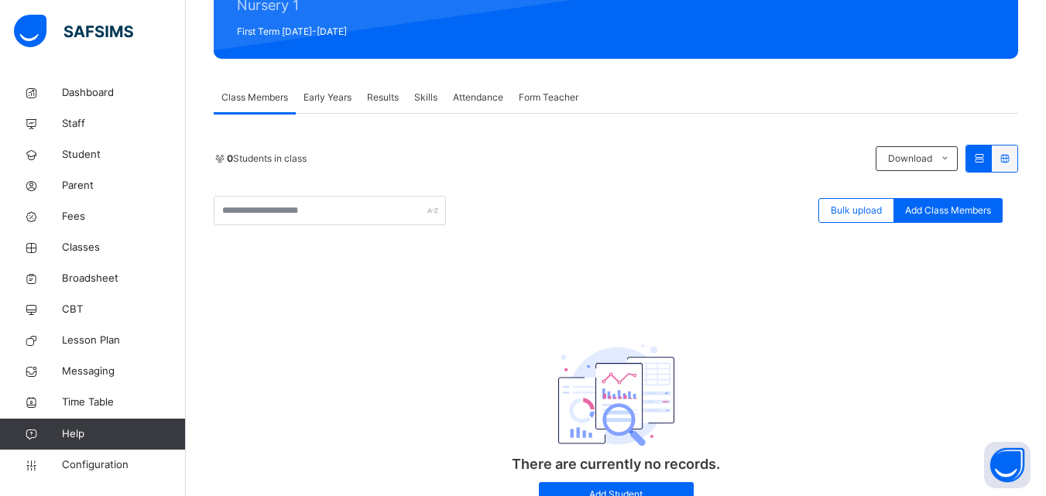
click at [324, 106] on div "Early Years" at bounding box center [327, 97] width 63 height 31
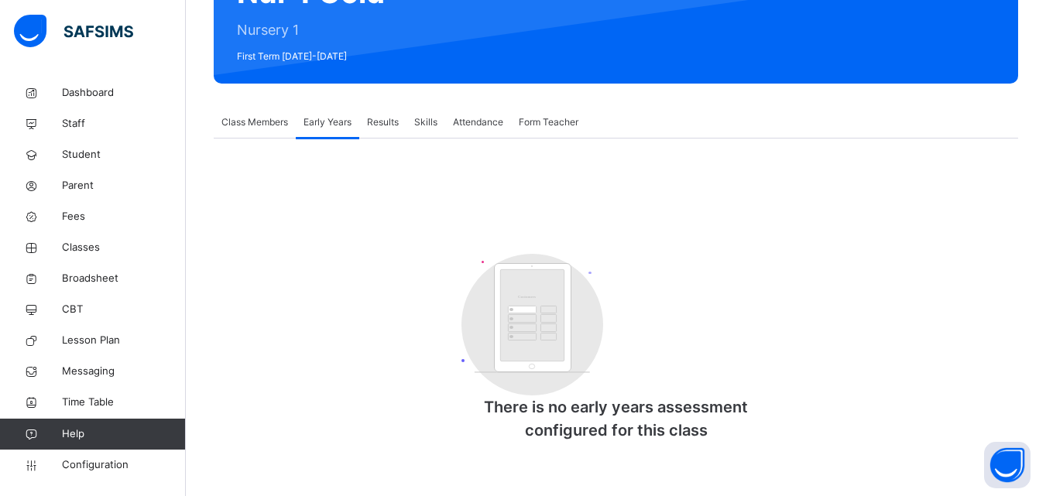
click at [411, 133] on div "Skills" at bounding box center [425, 122] width 39 height 31
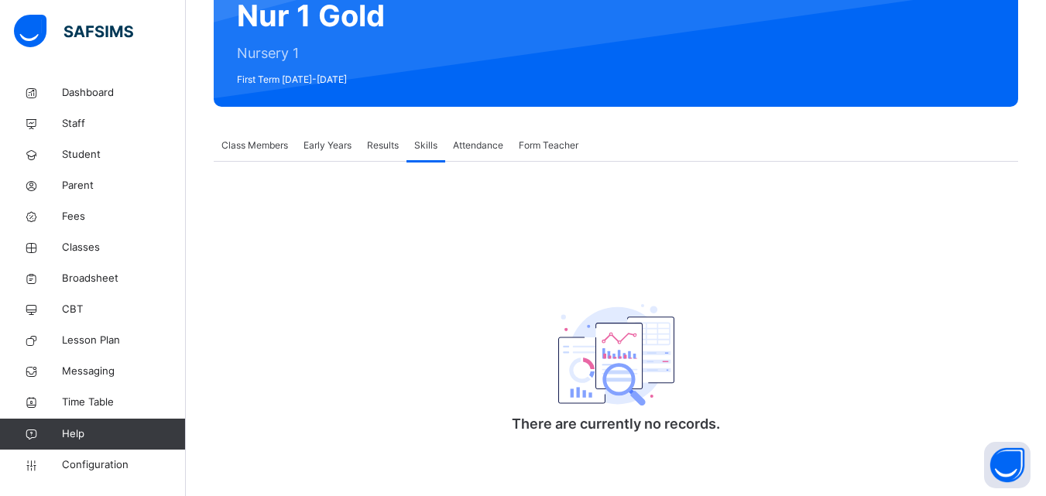
click at [381, 139] on span "Results" at bounding box center [383, 146] width 32 height 14
click at [437, 154] on div "Skills" at bounding box center [425, 145] width 39 height 31
click at [492, 143] on span "Attendance" at bounding box center [478, 146] width 50 height 14
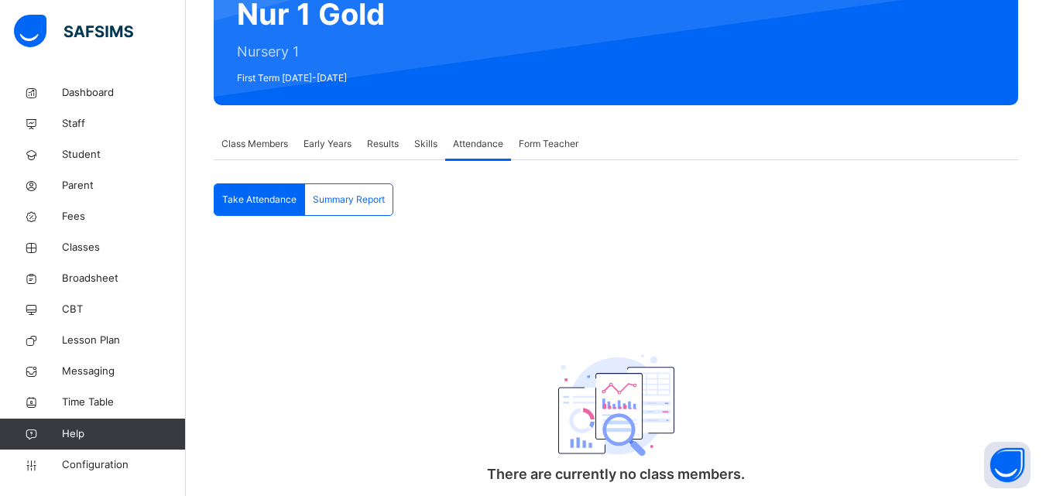
scroll to position [209, 0]
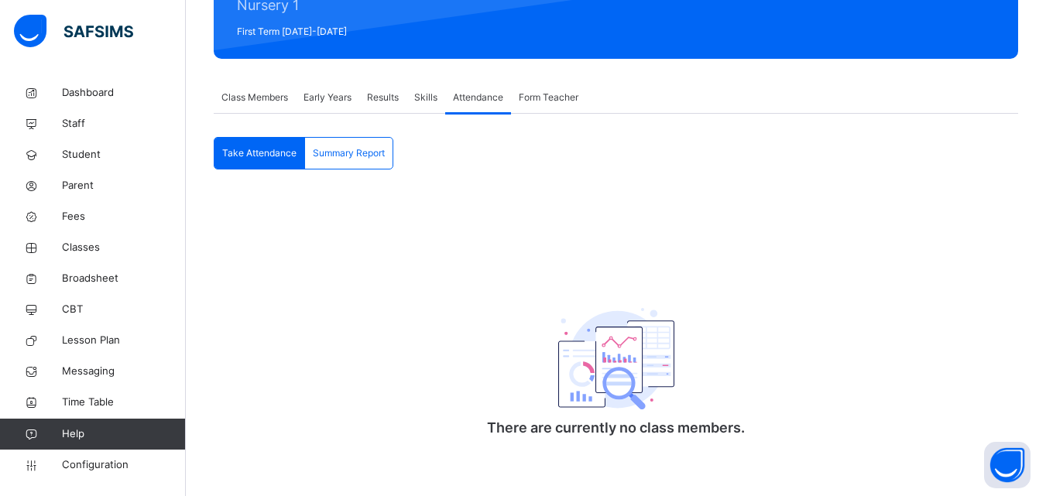
click at [571, 100] on span "Form Teacher" at bounding box center [549, 98] width 60 height 14
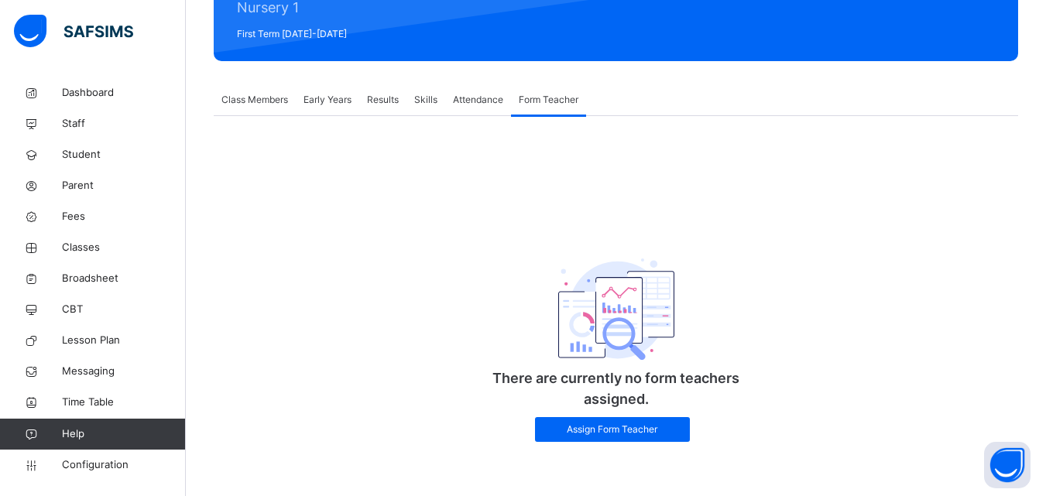
click at [268, 110] on div "Class Members" at bounding box center [255, 99] width 82 height 31
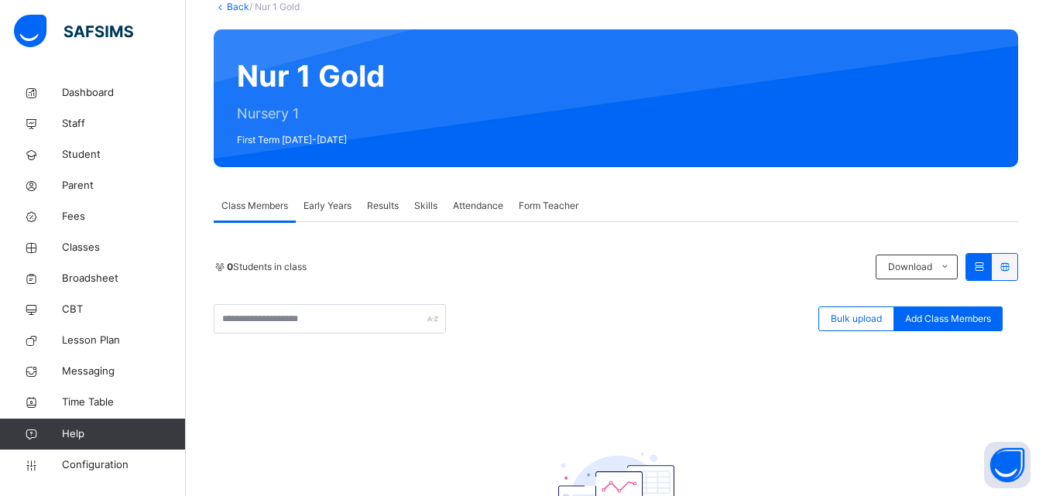
scroll to position [94, 0]
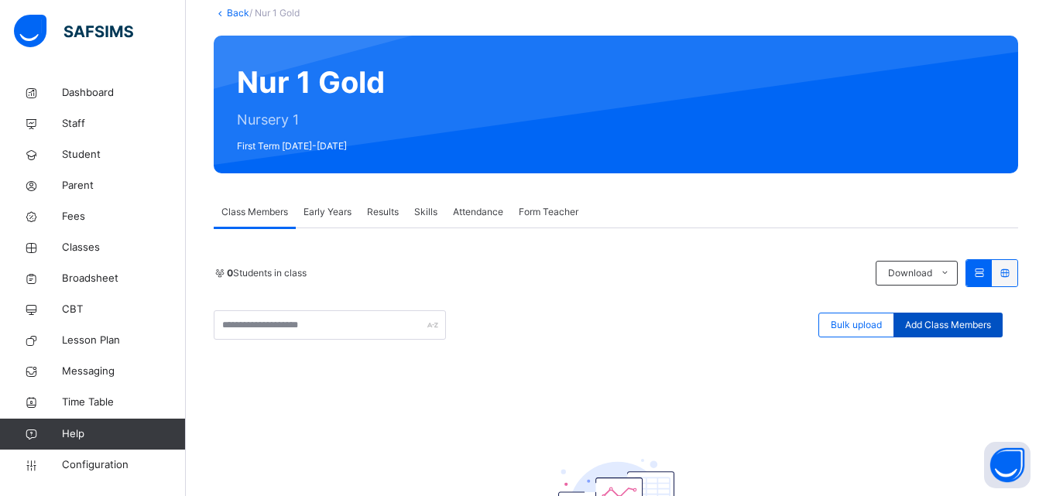
click at [981, 324] on span "Add Class Members" at bounding box center [948, 325] width 86 height 14
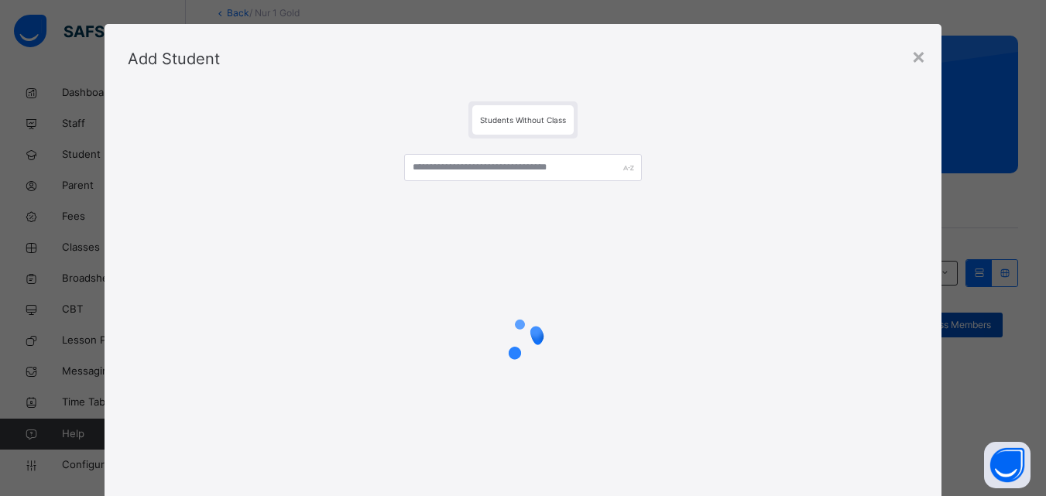
scroll to position [0, 0]
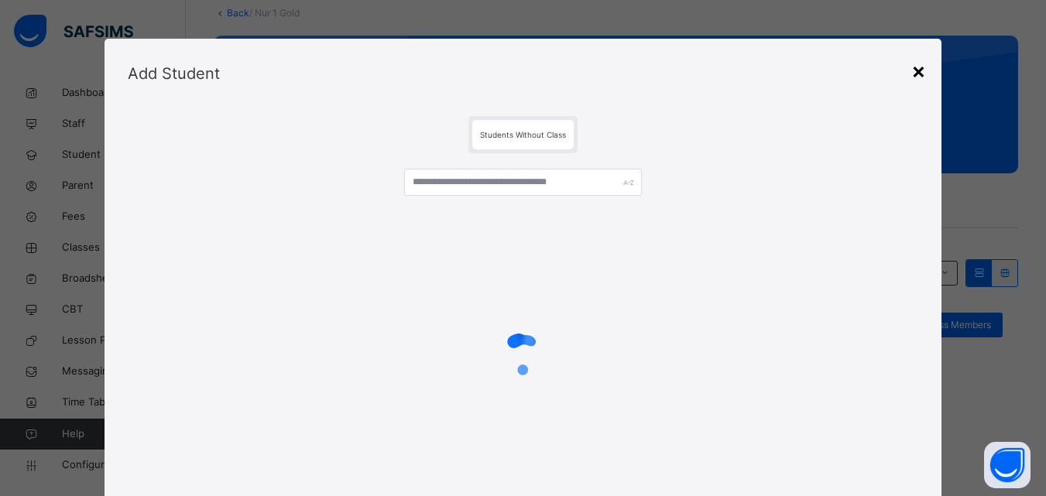
click at [924, 67] on div "×" at bounding box center [918, 70] width 15 height 33
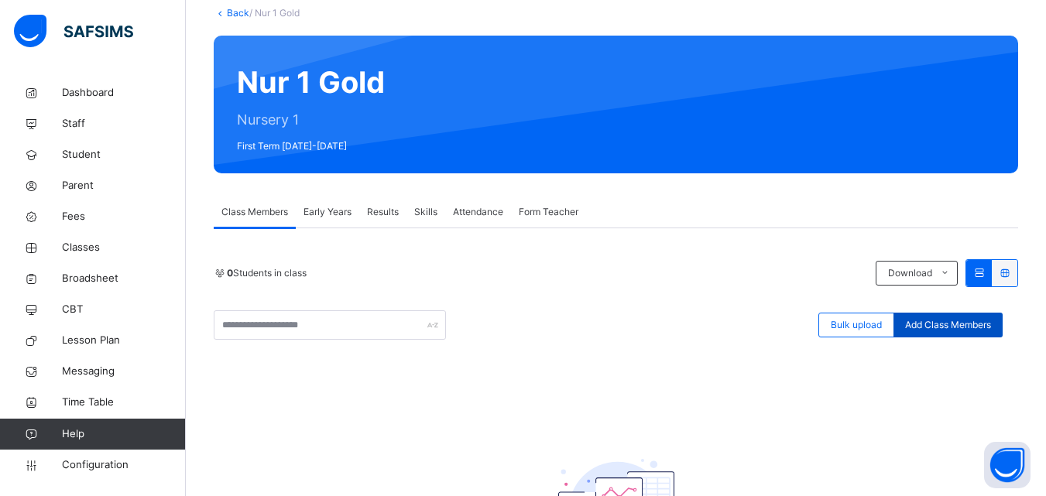
click at [991, 327] on span "Add Class Members" at bounding box center [948, 325] width 86 height 14
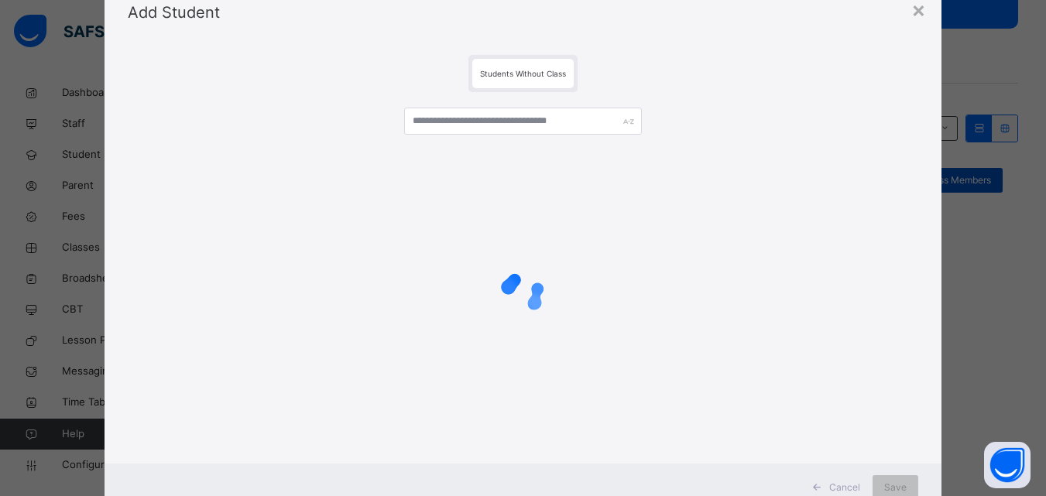
scroll to position [115, 0]
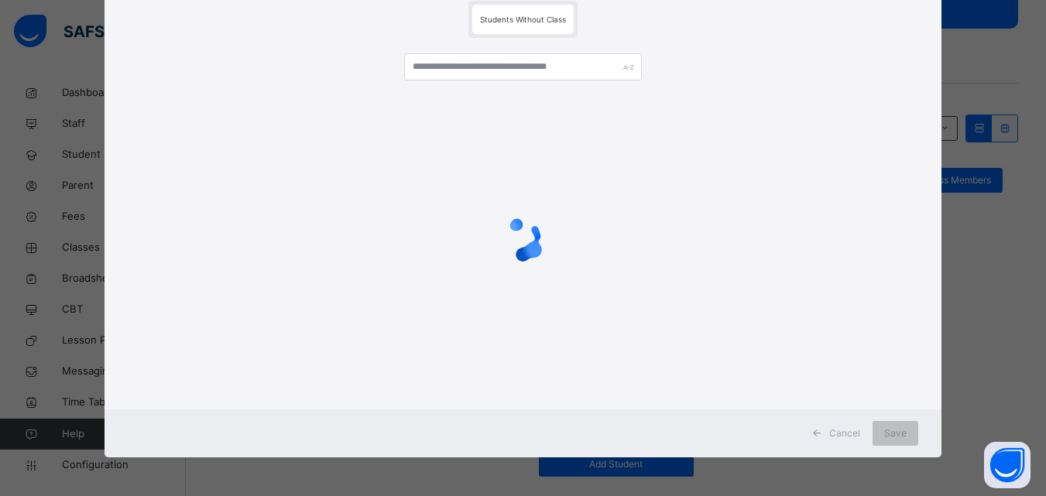
click at [843, 431] on span "Cancel" at bounding box center [844, 434] width 31 height 14
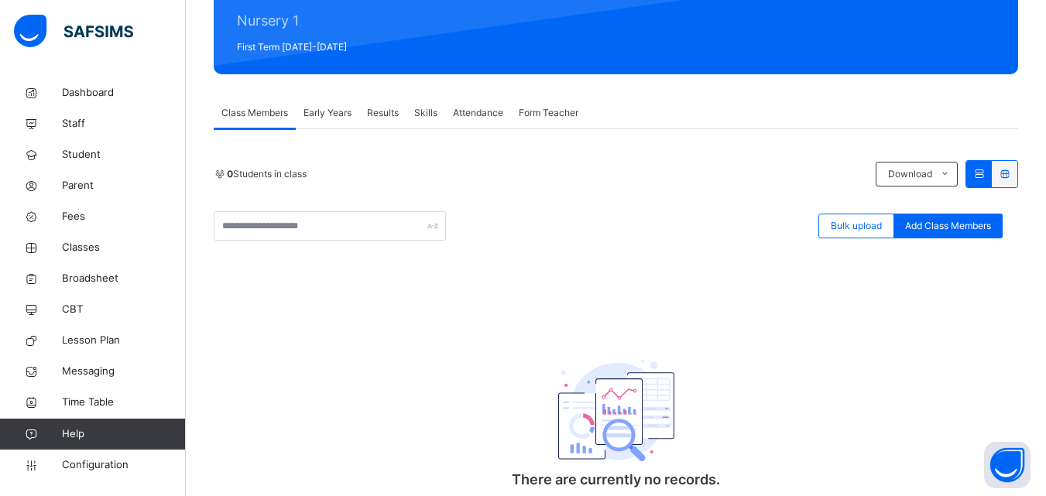
scroll to position [190, 0]
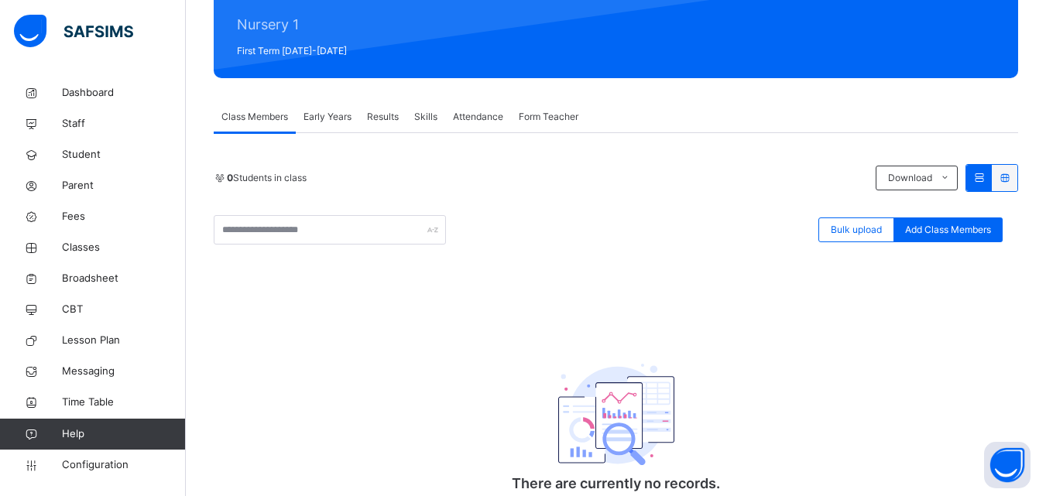
click at [91, 494] on div "Dashboard Staff Student Parent Fees Classes Broadsheet CBT Lesson Plan Messagin…" at bounding box center [93, 279] width 186 height 434
click at [103, 468] on span "Configuration" at bounding box center [123, 465] width 123 height 15
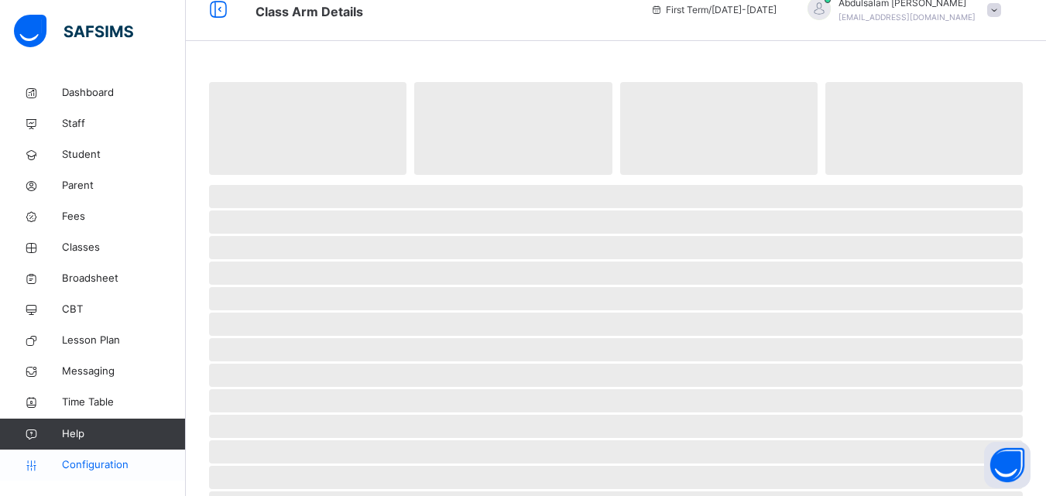
scroll to position [19, 0]
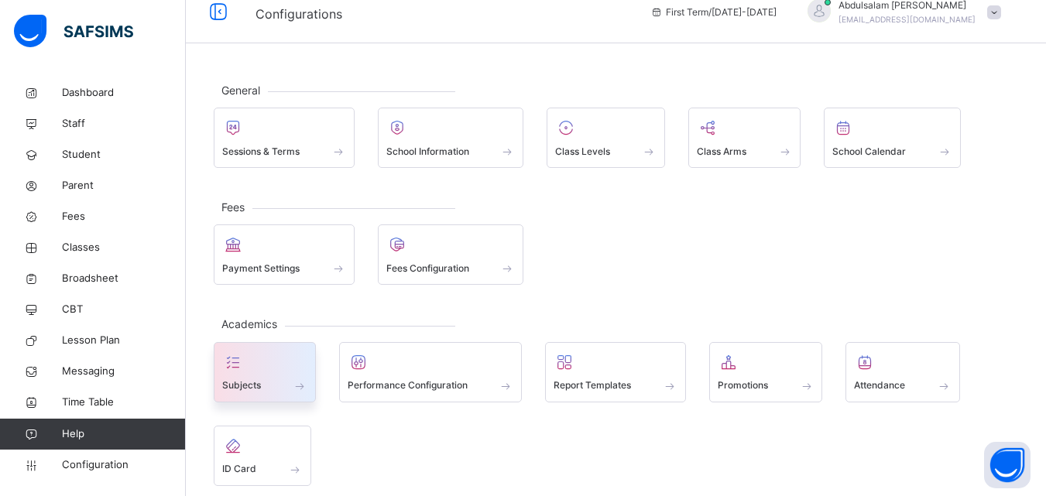
click at [298, 378] on span at bounding box center [299, 386] width 15 height 16
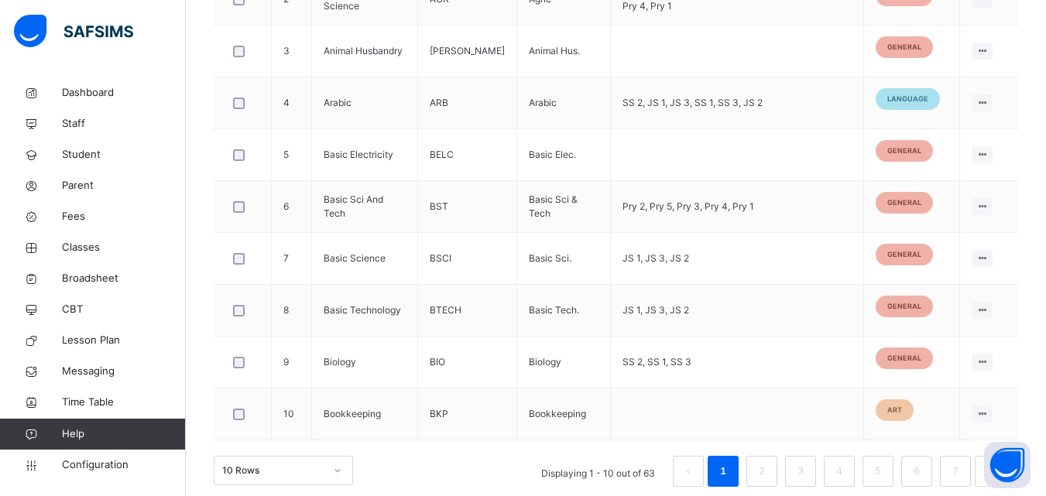
scroll to position [648, 0]
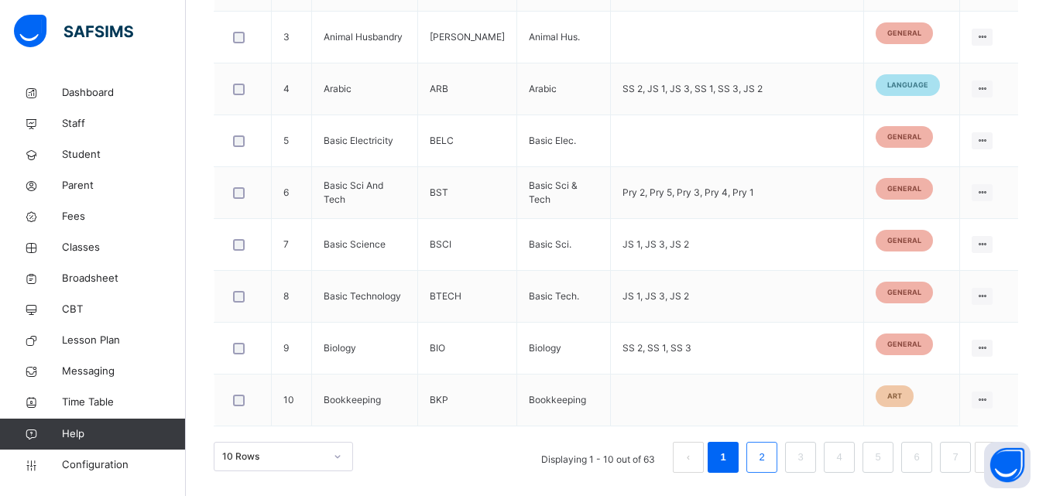
click at [769, 458] on link "2" at bounding box center [761, 457] width 15 height 20
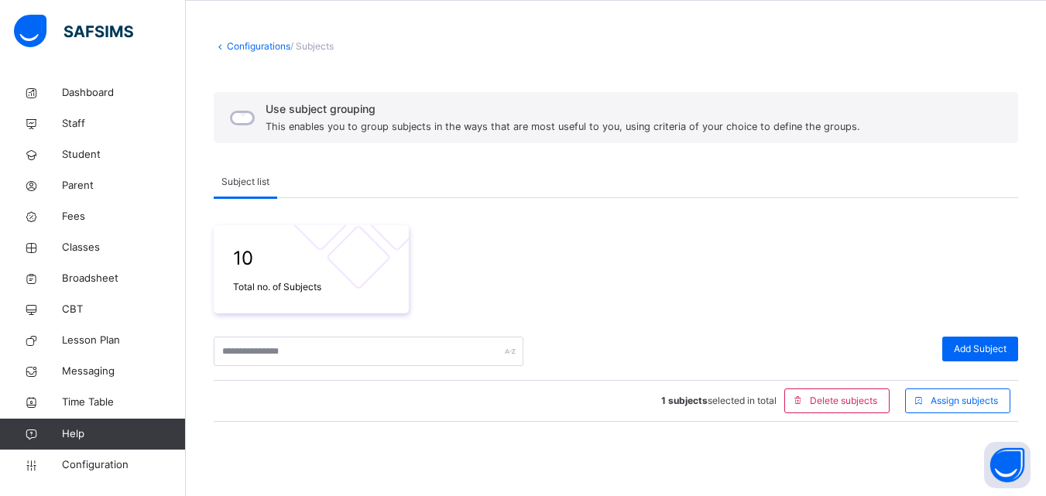
scroll to position [0, 0]
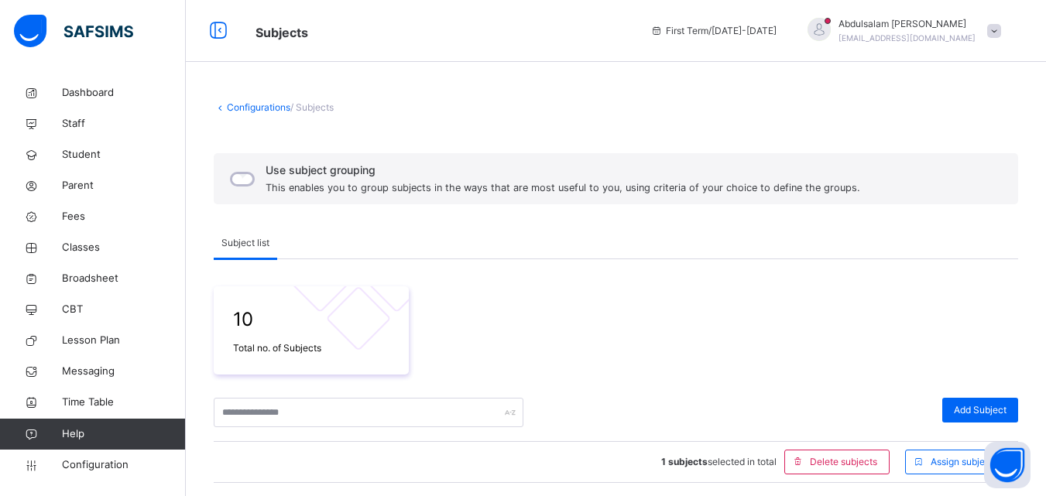
click at [242, 109] on link "Configurations" at bounding box center [258, 107] width 63 height 12
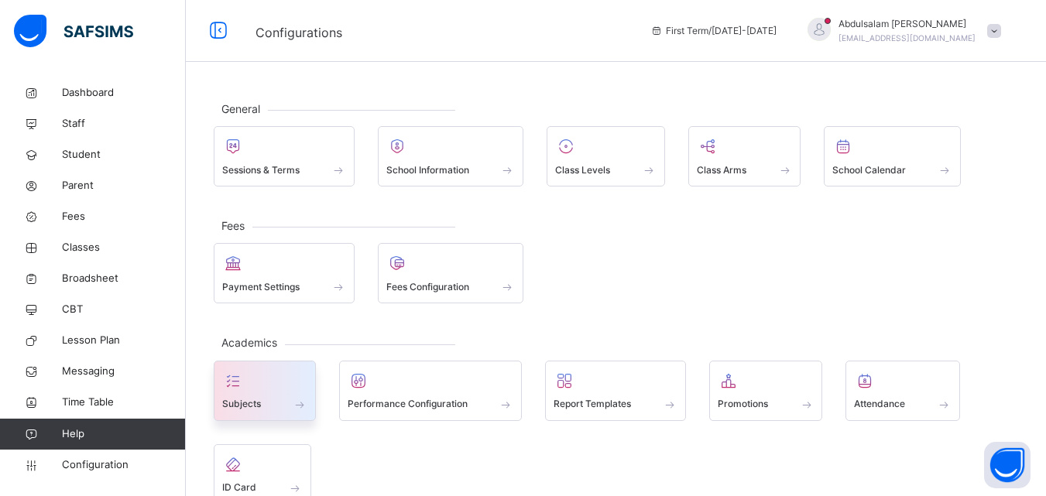
click at [263, 380] on div at bounding box center [264, 380] width 85 height 23
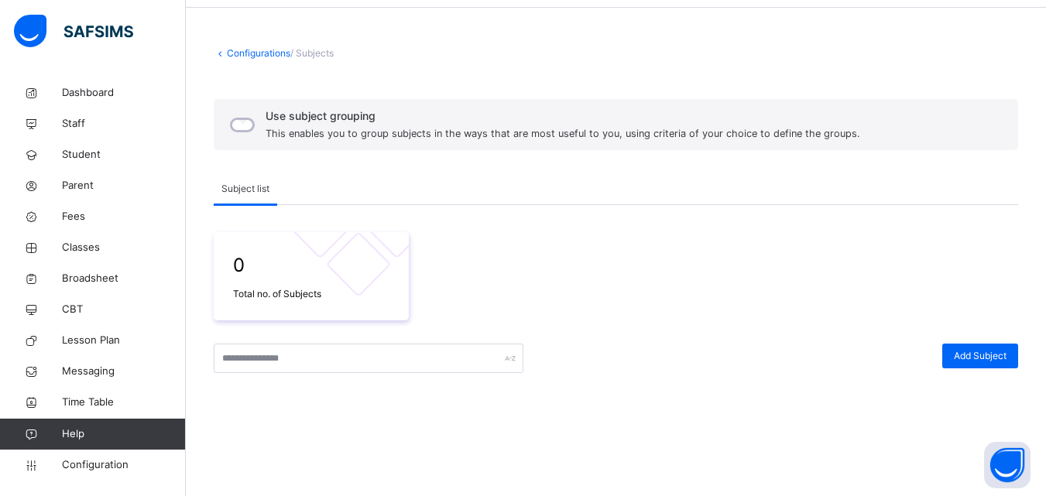
scroll to position [50, 0]
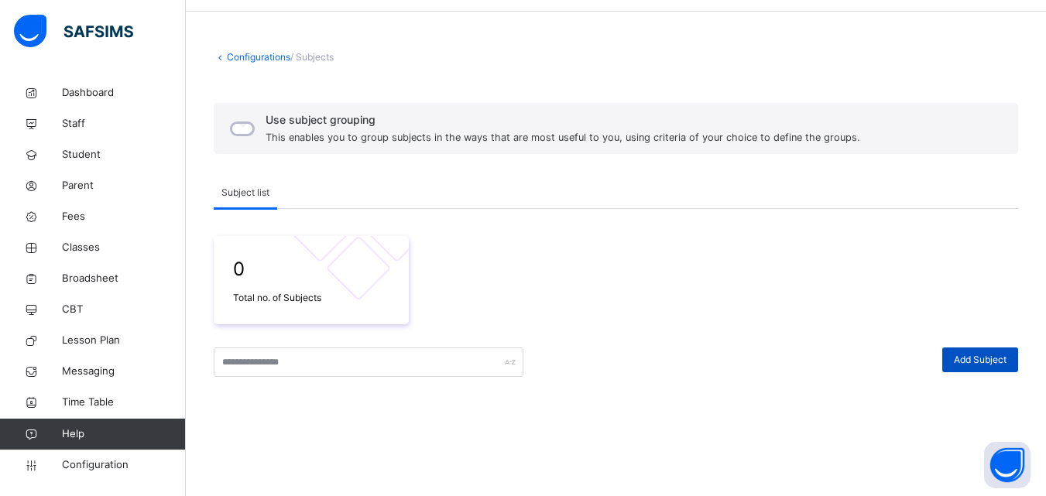
click at [995, 359] on span "Add Subject" at bounding box center [980, 360] width 53 height 14
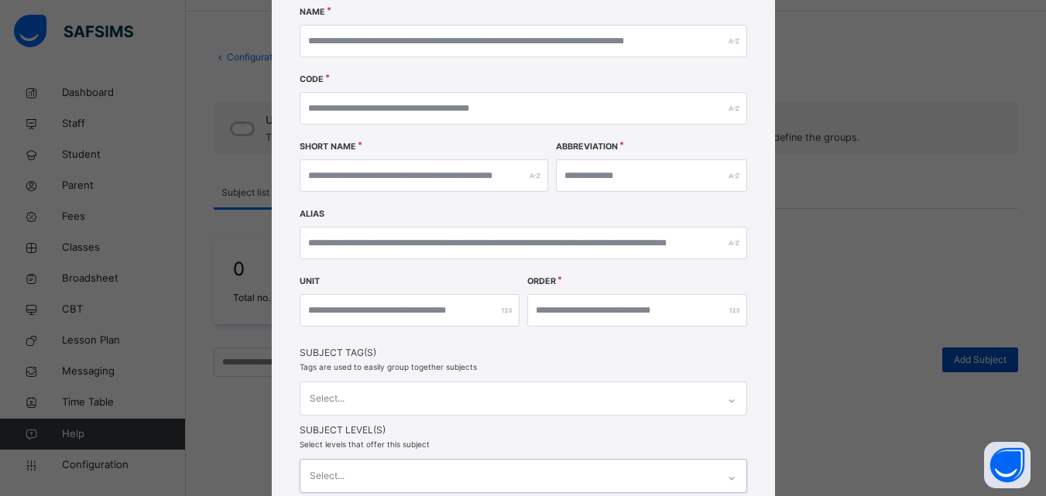
scroll to position [0, 0]
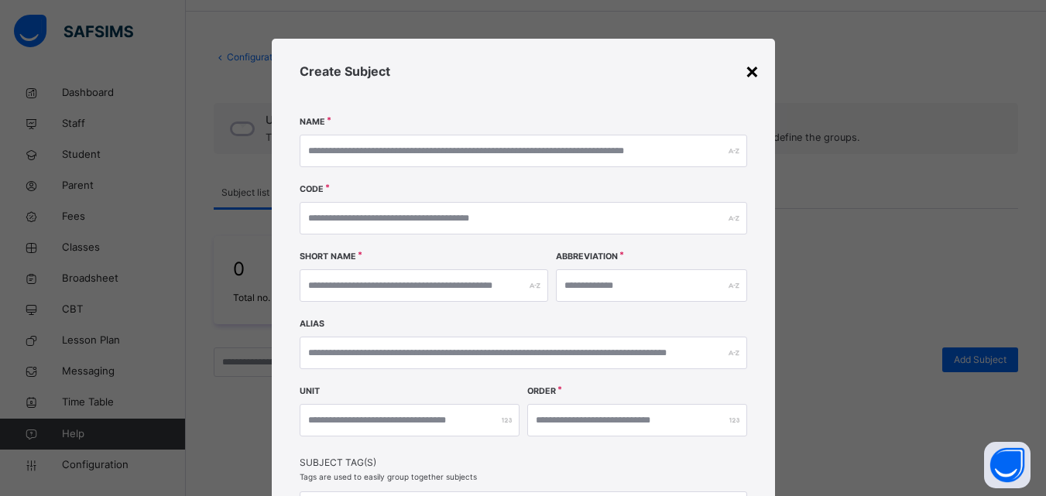
click at [755, 63] on div "×" at bounding box center [752, 70] width 15 height 33
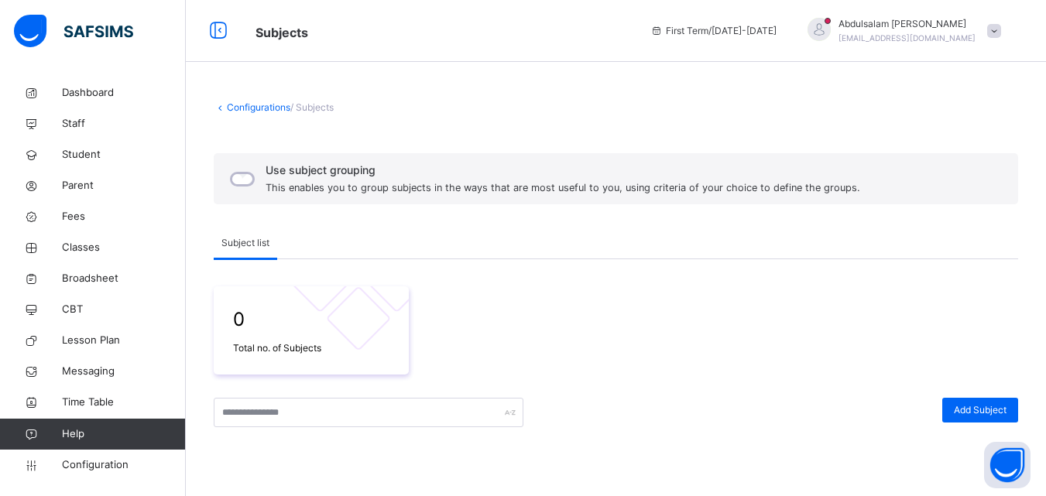
click at [237, 111] on link "Configurations" at bounding box center [258, 107] width 63 height 12
